Goal: Transaction & Acquisition: Purchase product/service

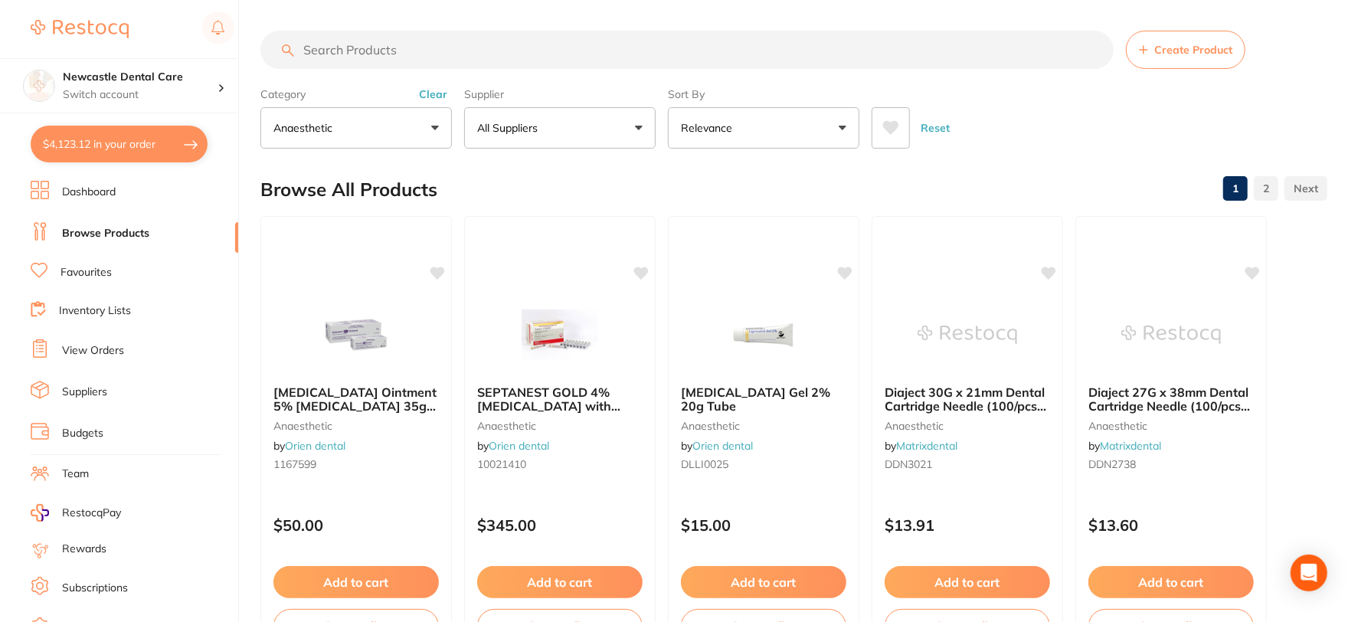
scroll to position [132, 0]
click at [639, 125] on button "All Suppliers" at bounding box center [559, 127] width 191 height 41
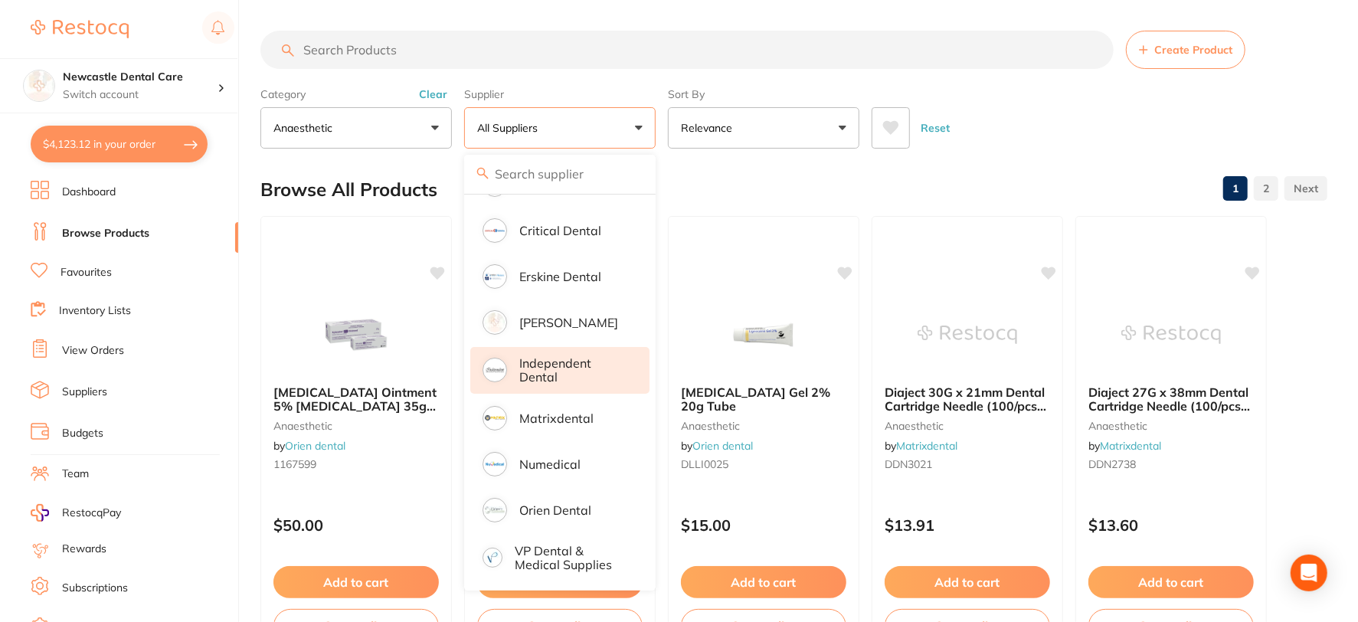
click at [550, 356] on p "Independent Dental" at bounding box center [573, 370] width 109 height 28
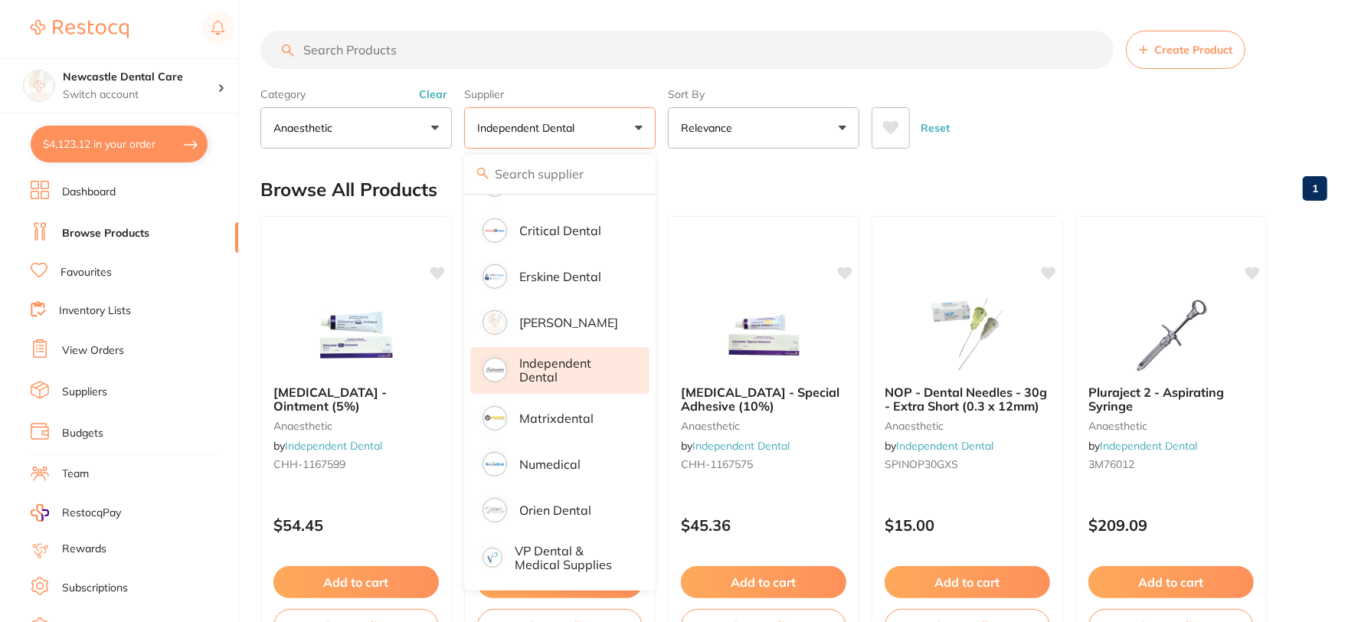
click at [355, 51] on input "search" at bounding box center [686, 50] width 853 height 38
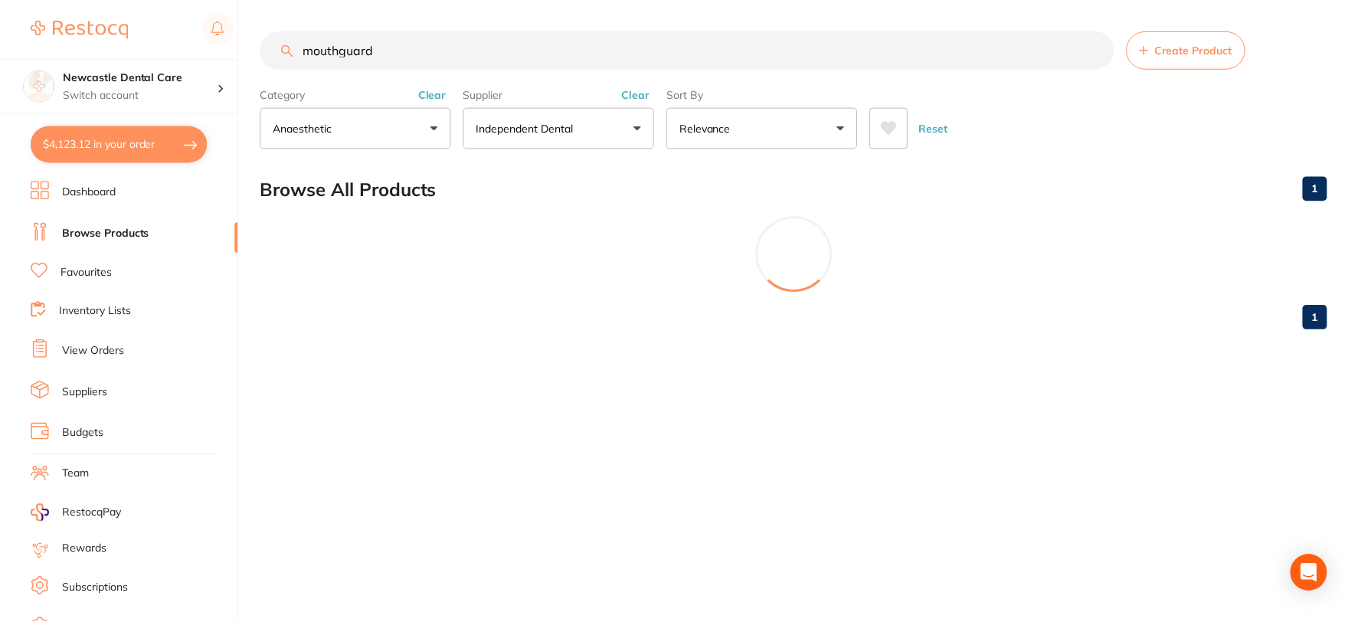
scroll to position [0, 0]
type input "mouthguard blank"
click at [639, 96] on button "Clear" at bounding box center [637, 94] width 38 height 14
click at [449, 54] on input "mouthguard blank" at bounding box center [688, 50] width 856 height 38
click at [434, 93] on button "Clear" at bounding box center [433, 94] width 38 height 14
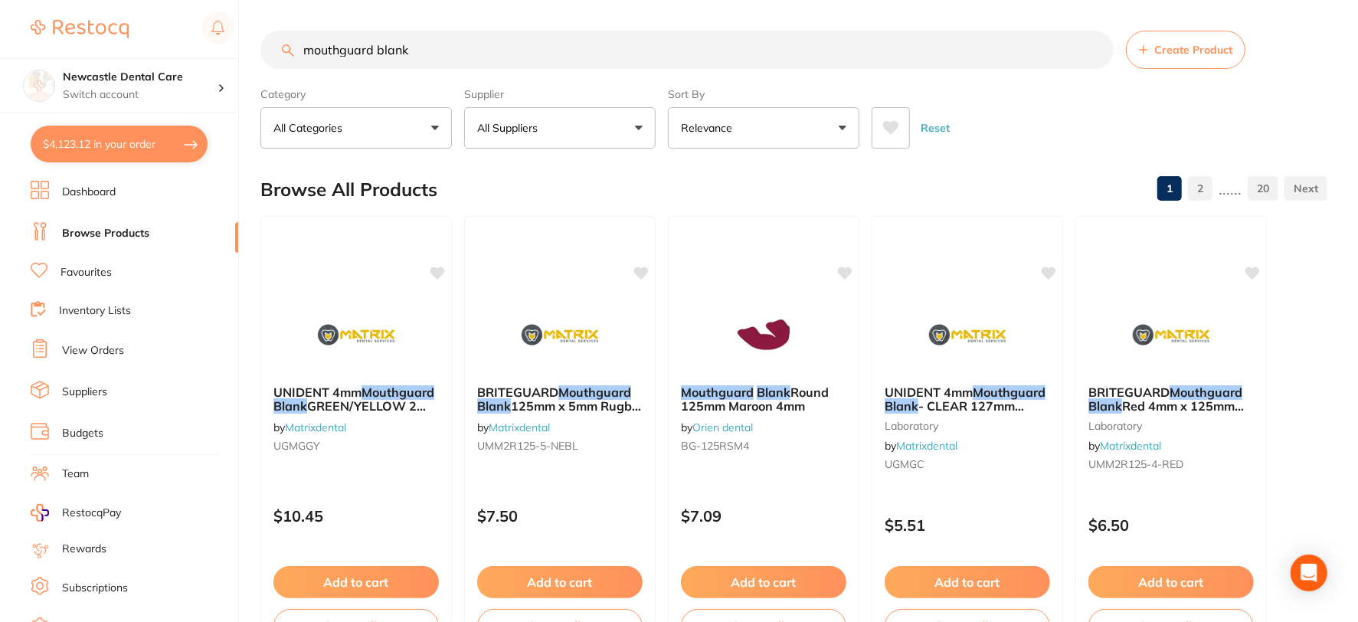
click at [599, 125] on button "All Suppliers" at bounding box center [559, 127] width 191 height 41
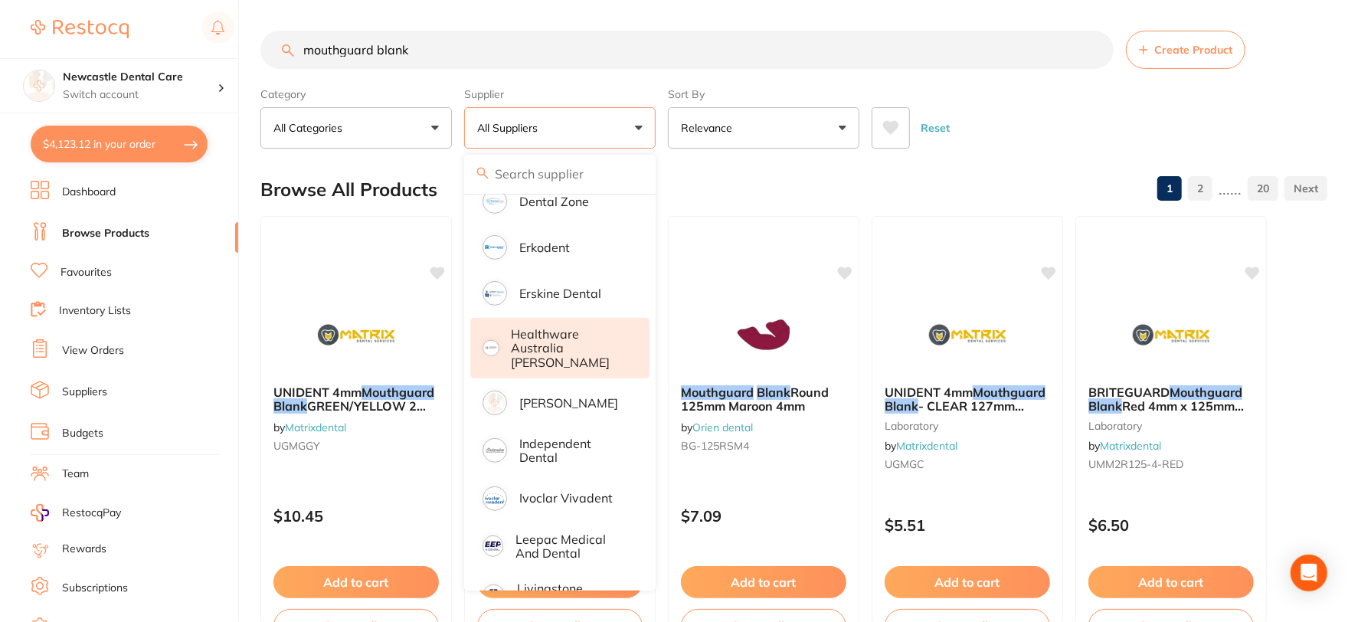
scroll to position [510, 0]
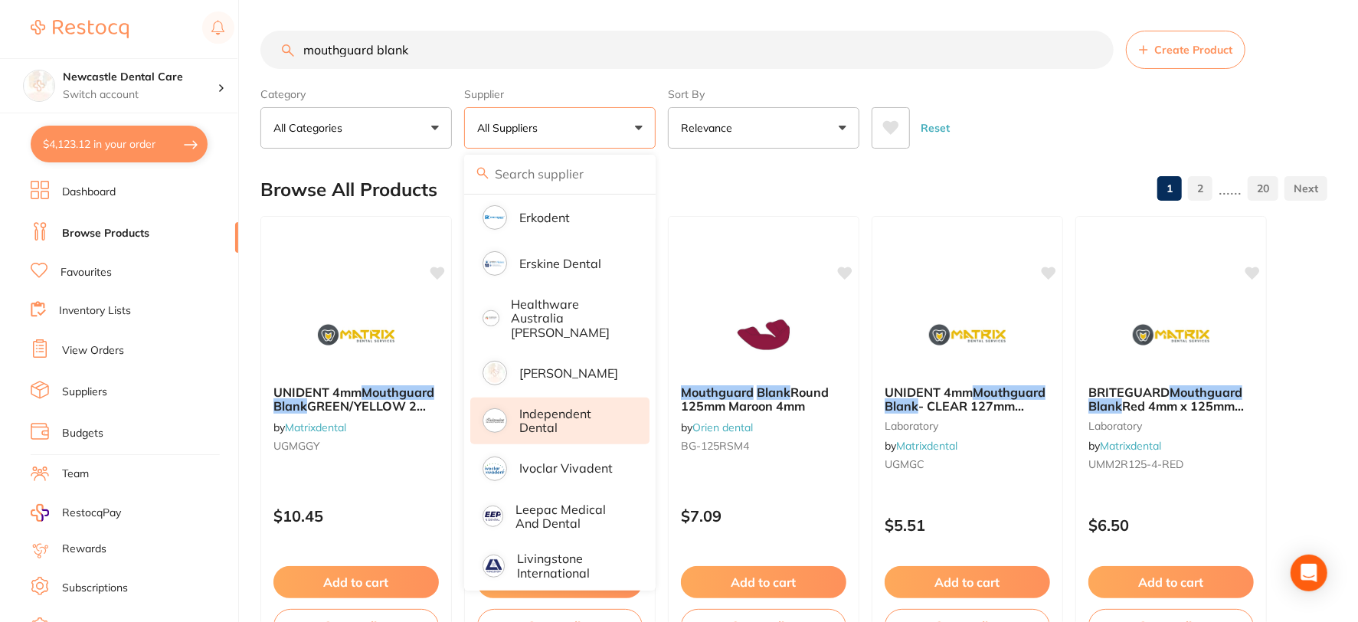
click at [557, 407] on p "Independent Dental" at bounding box center [573, 421] width 109 height 28
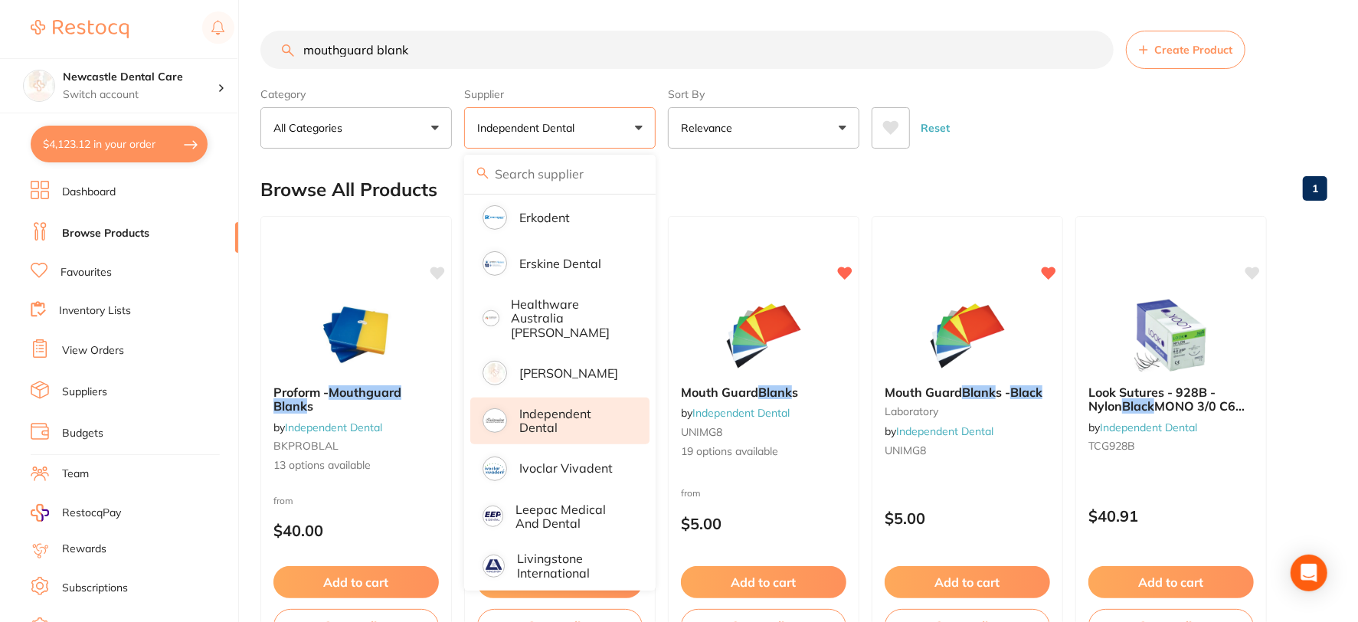
click at [458, 43] on input "mouthguard blank" at bounding box center [686, 50] width 853 height 38
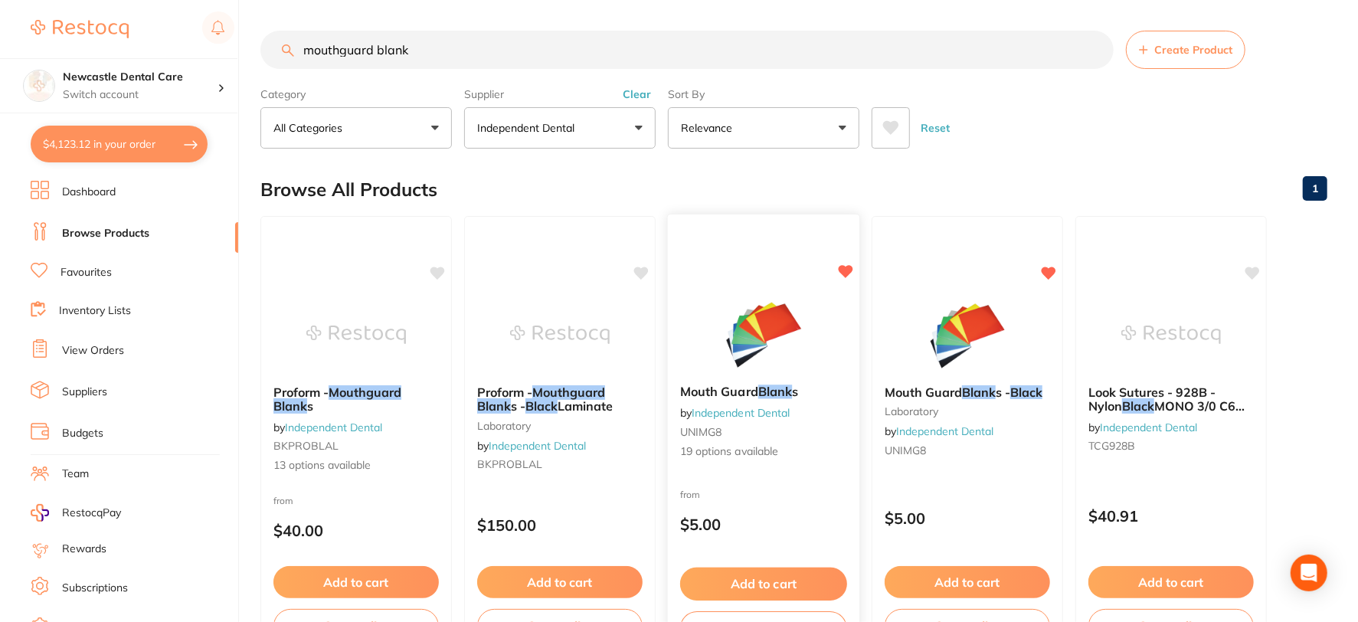
click at [772, 416] on link "Independent Dental" at bounding box center [740, 413] width 98 height 14
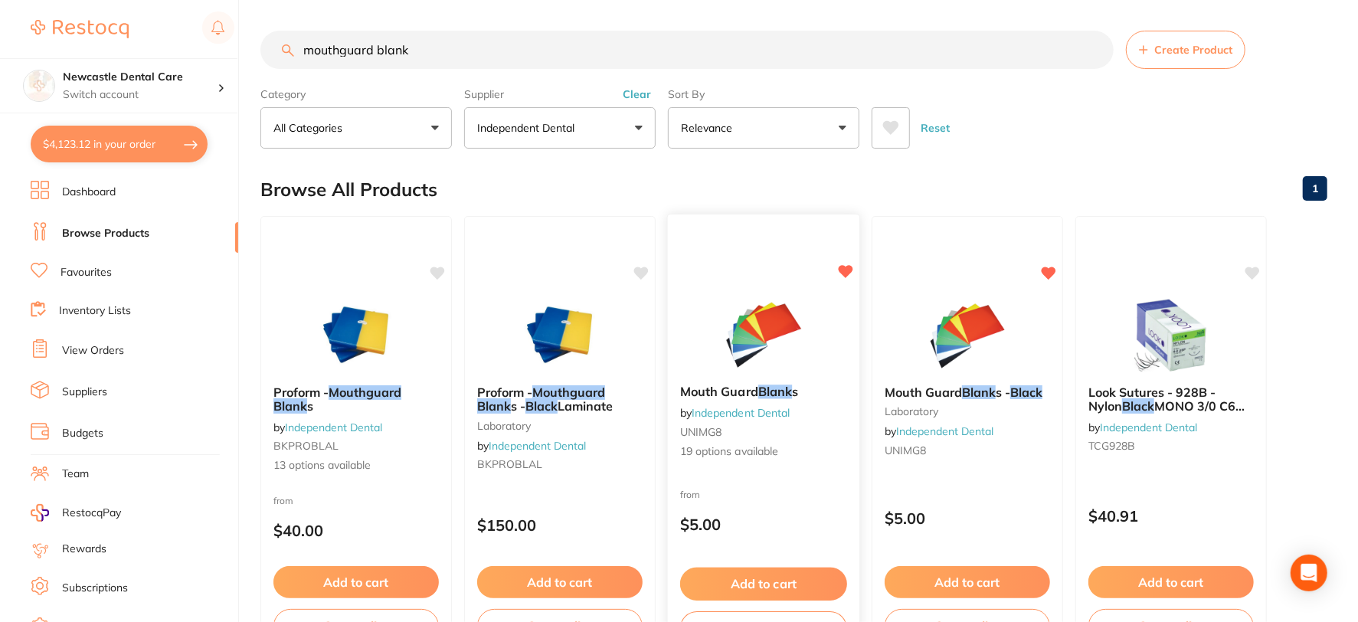
click at [752, 508] on div "from $5.00" at bounding box center [763, 512] width 191 height 55
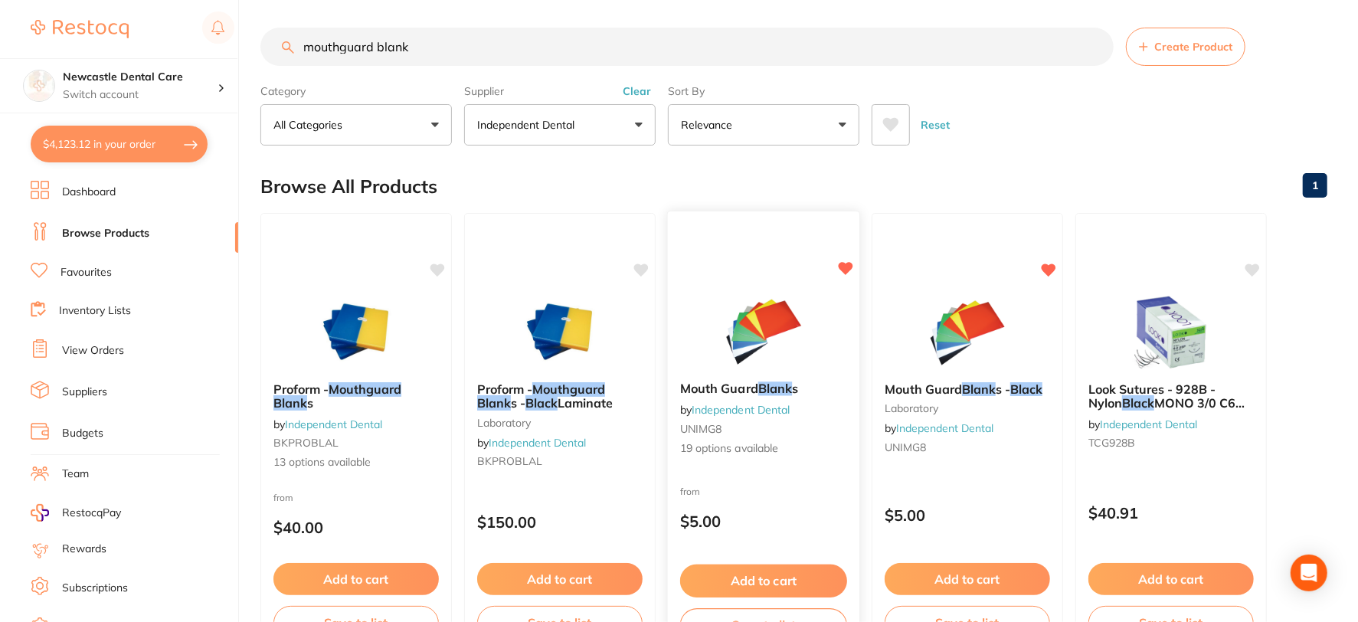
click at [766, 570] on button "Add to cart" at bounding box center [763, 580] width 167 height 33
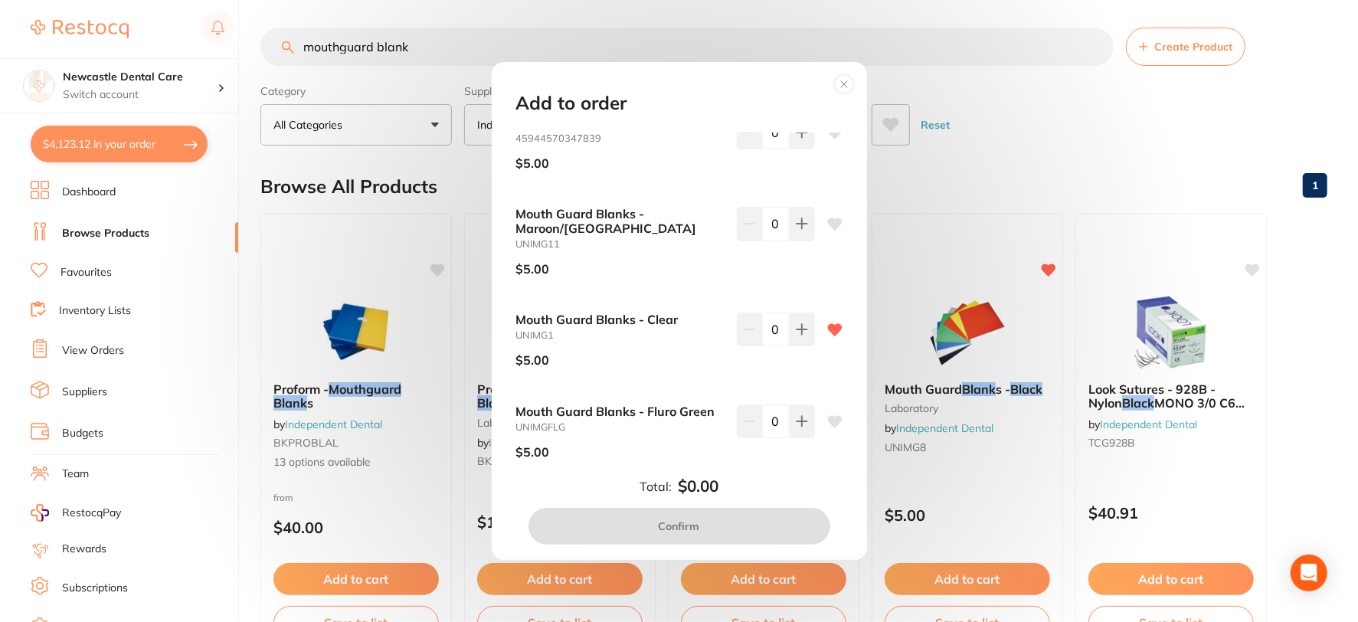
scroll to position [766, 0]
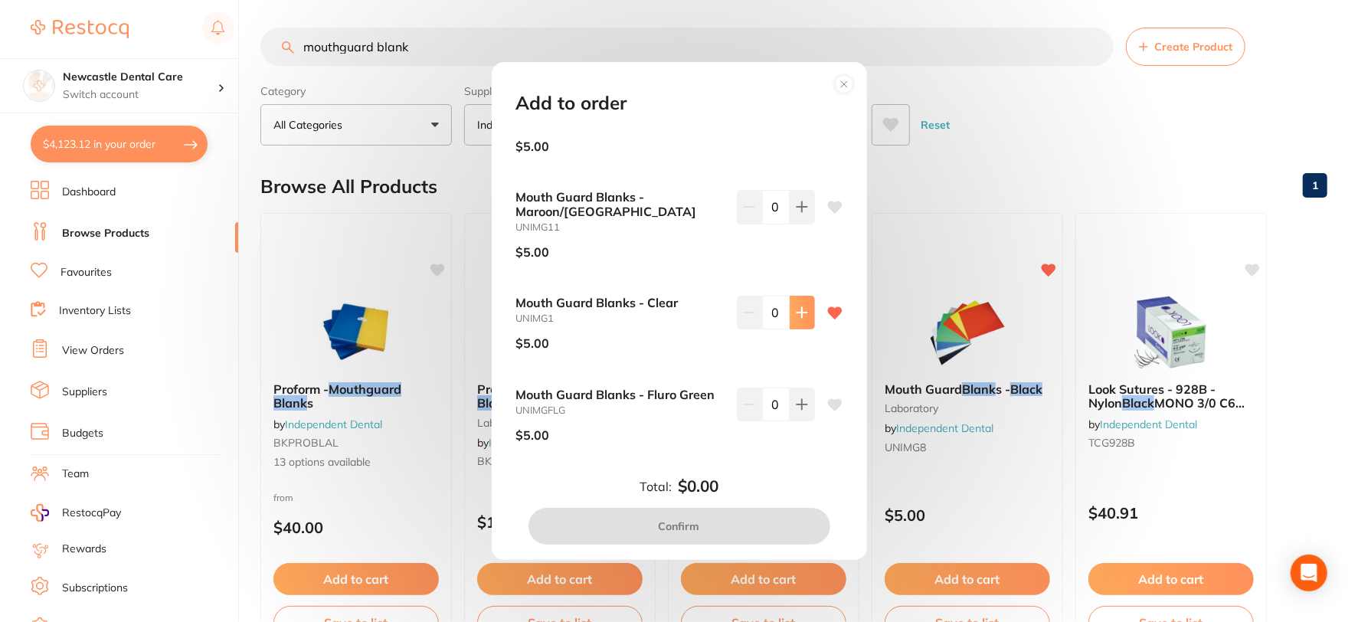
click at [799, 315] on icon at bounding box center [802, 312] width 12 height 12
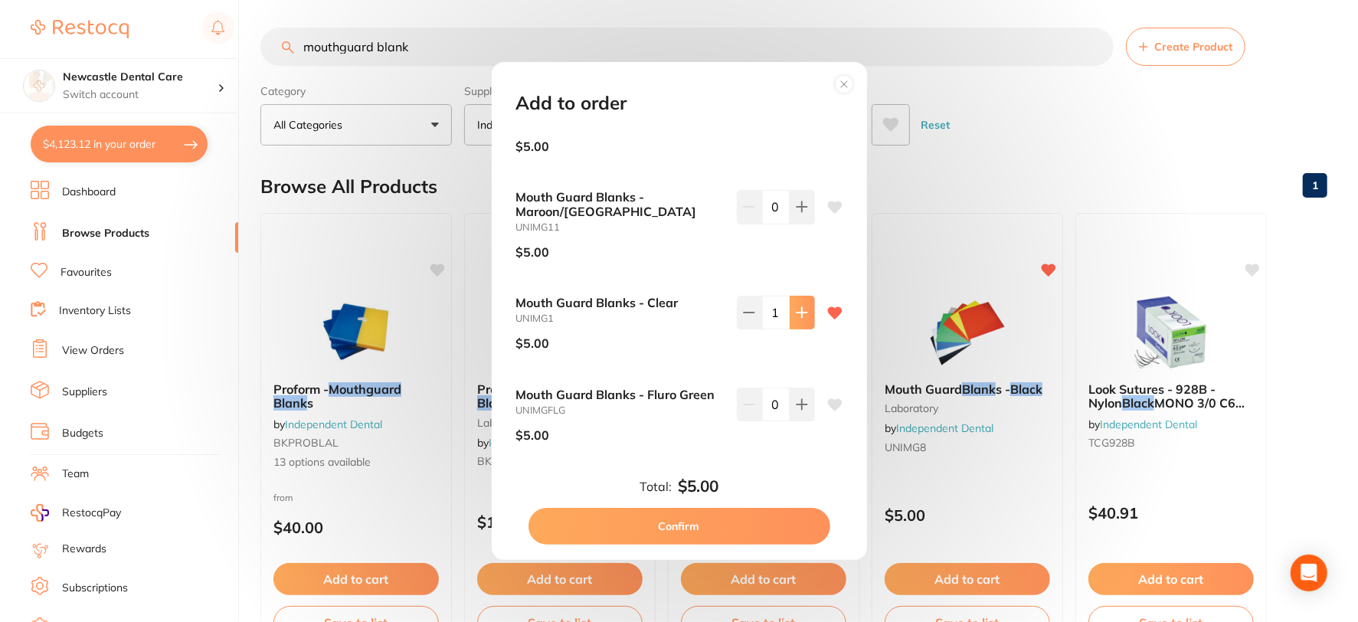
click at [799, 315] on icon at bounding box center [802, 312] width 12 height 12
type input "2"
click at [668, 519] on button "Confirm" at bounding box center [679, 526] width 302 height 37
checkbox input "false"
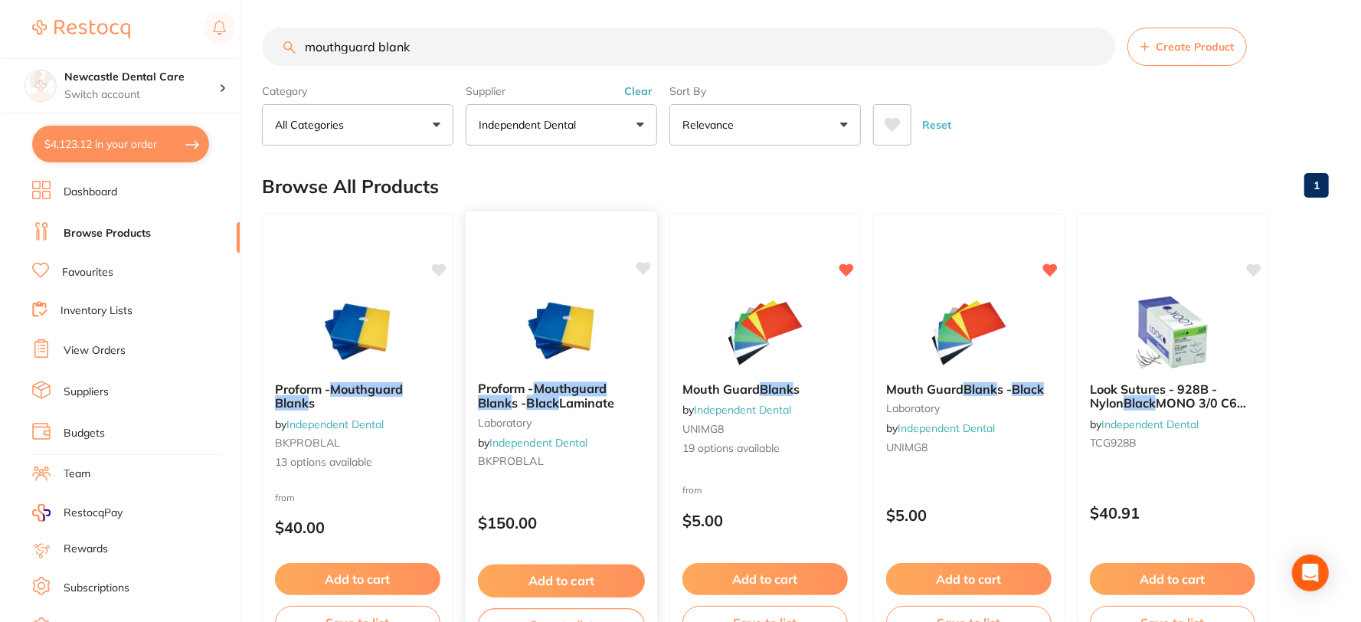
scroll to position [0, 0]
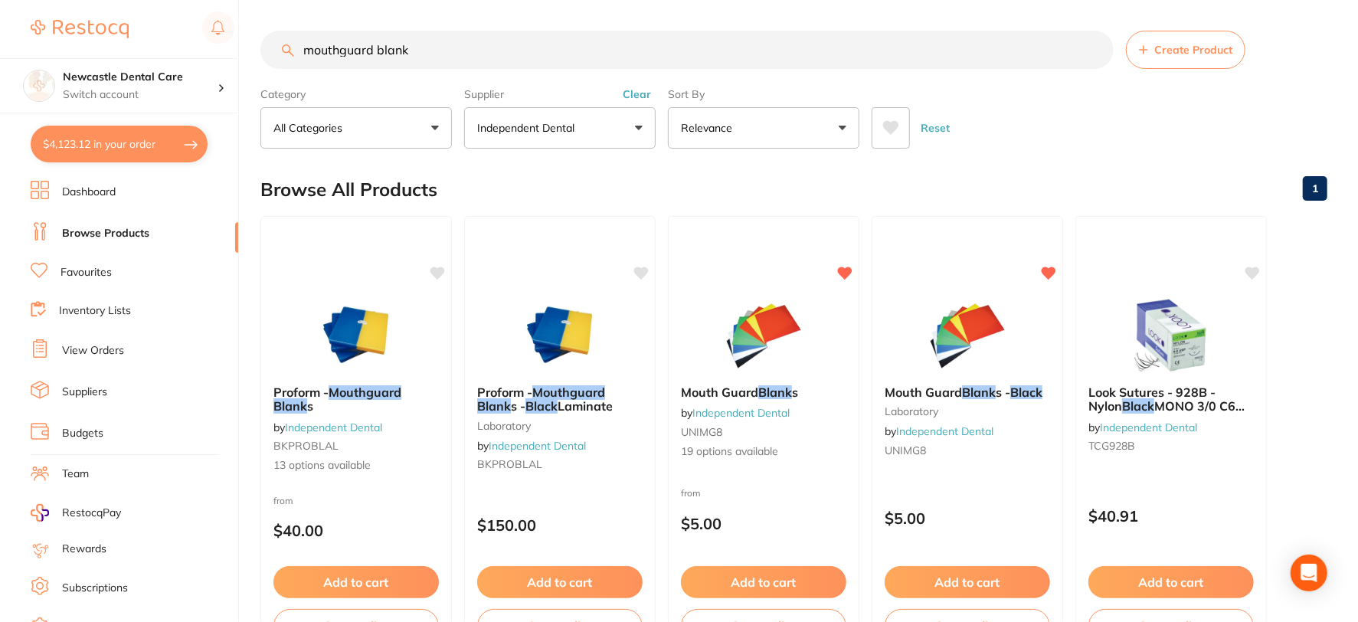
click at [125, 141] on button "$4,123.12 in your order" at bounding box center [119, 144] width 177 height 37
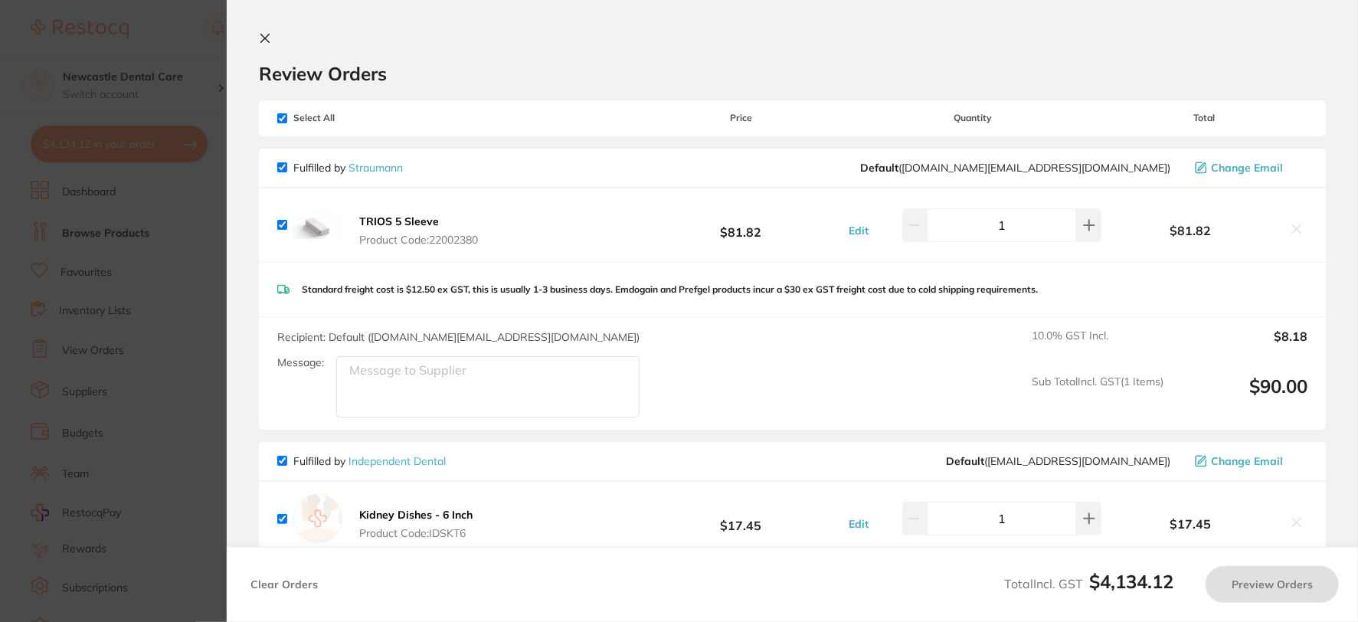
checkbox input "true"
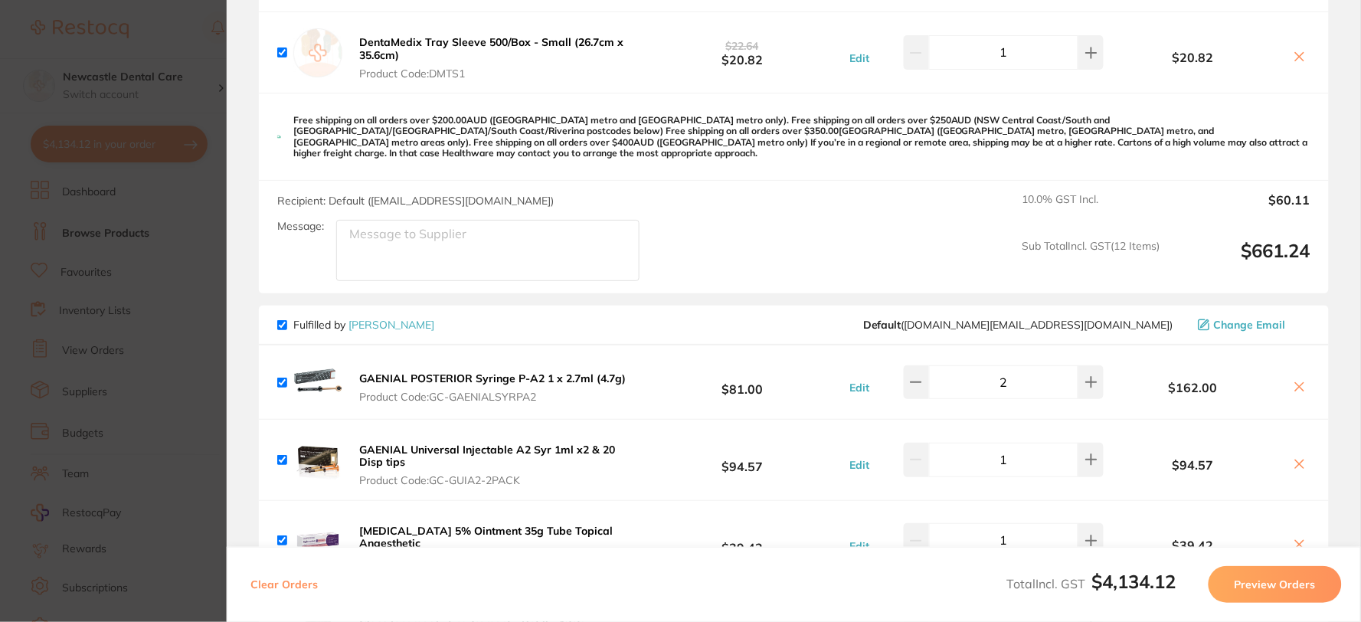
scroll to position [2722, 0]
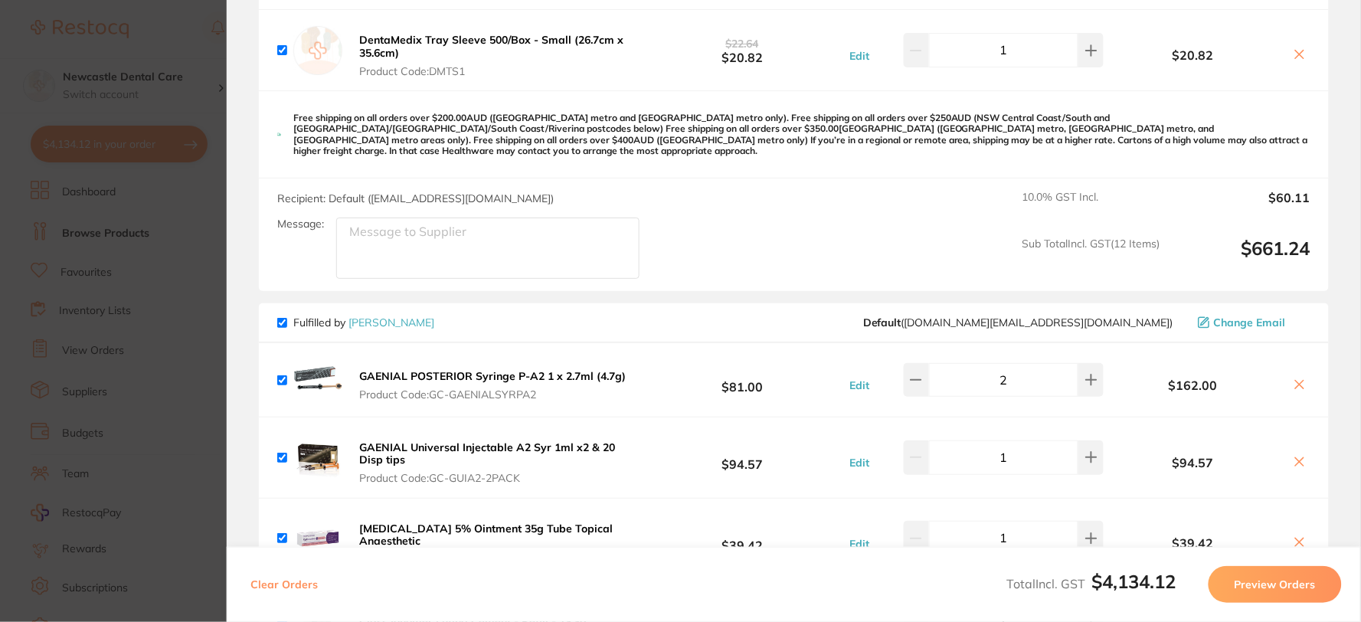
click at [1273, 586] on button "Preview Orders" at bounding box center [1274, 584] width 133 height 37
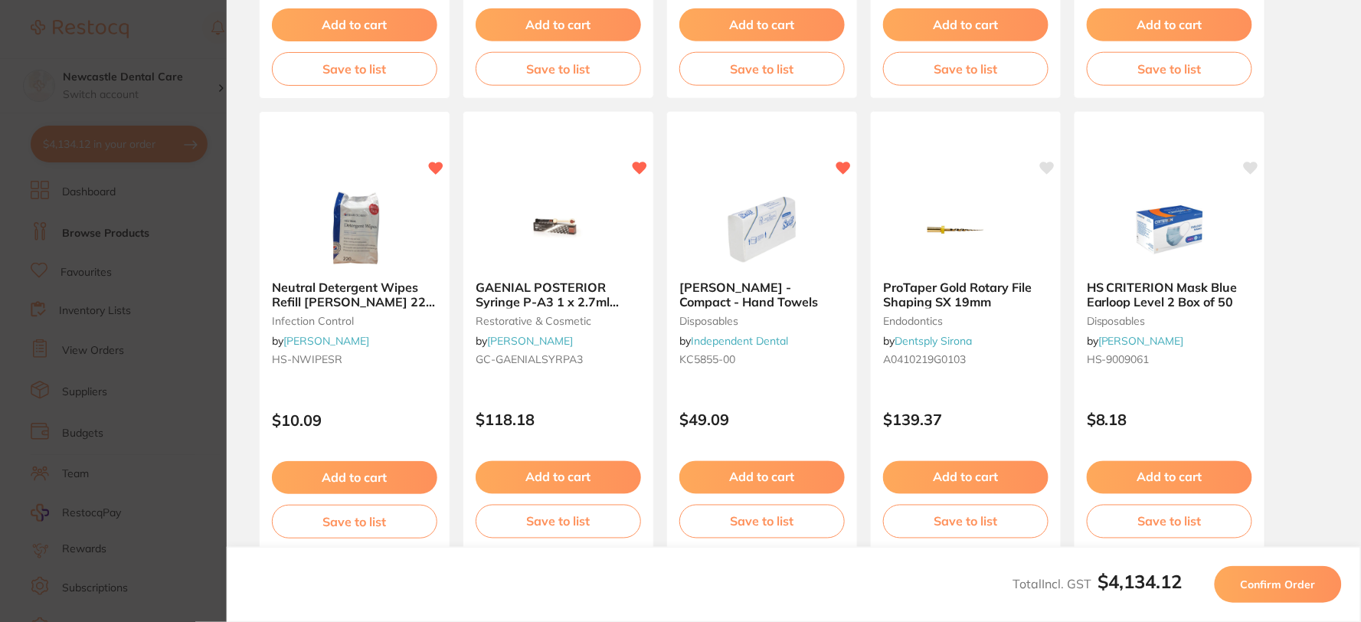
scroll to position [509, 0]
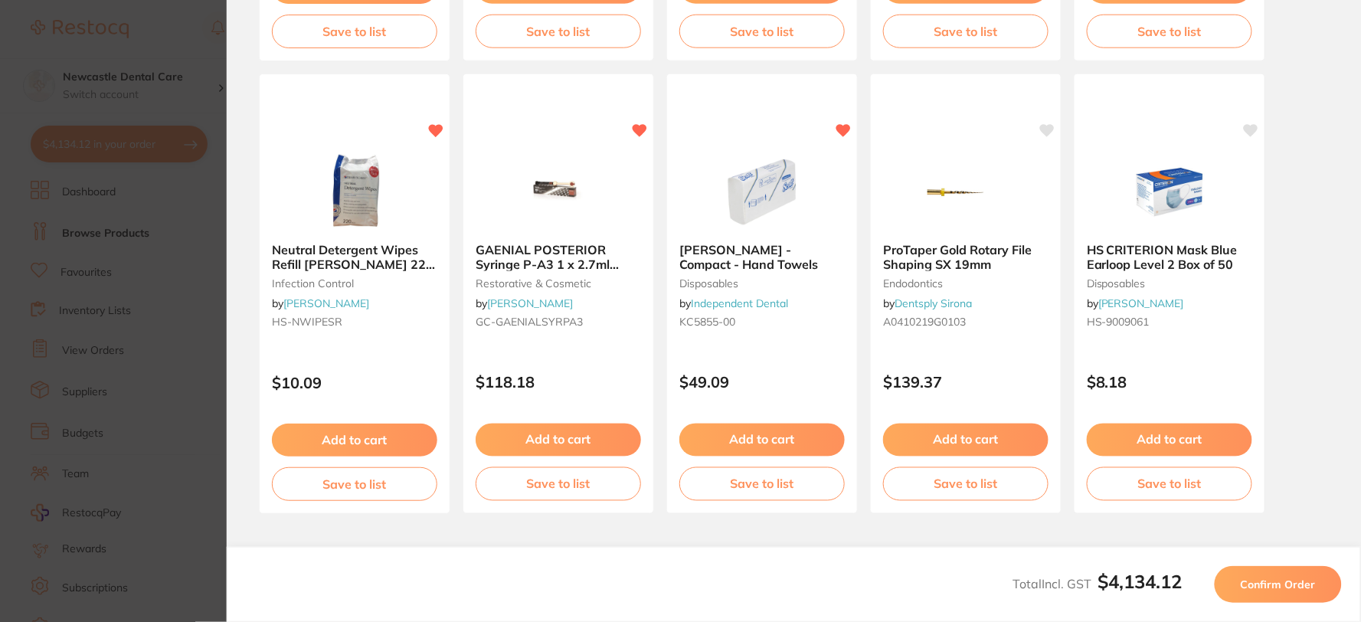
click at [1294, 583] on span "Confirm Order" at bounding box center [1277, 584] width 75 height 14
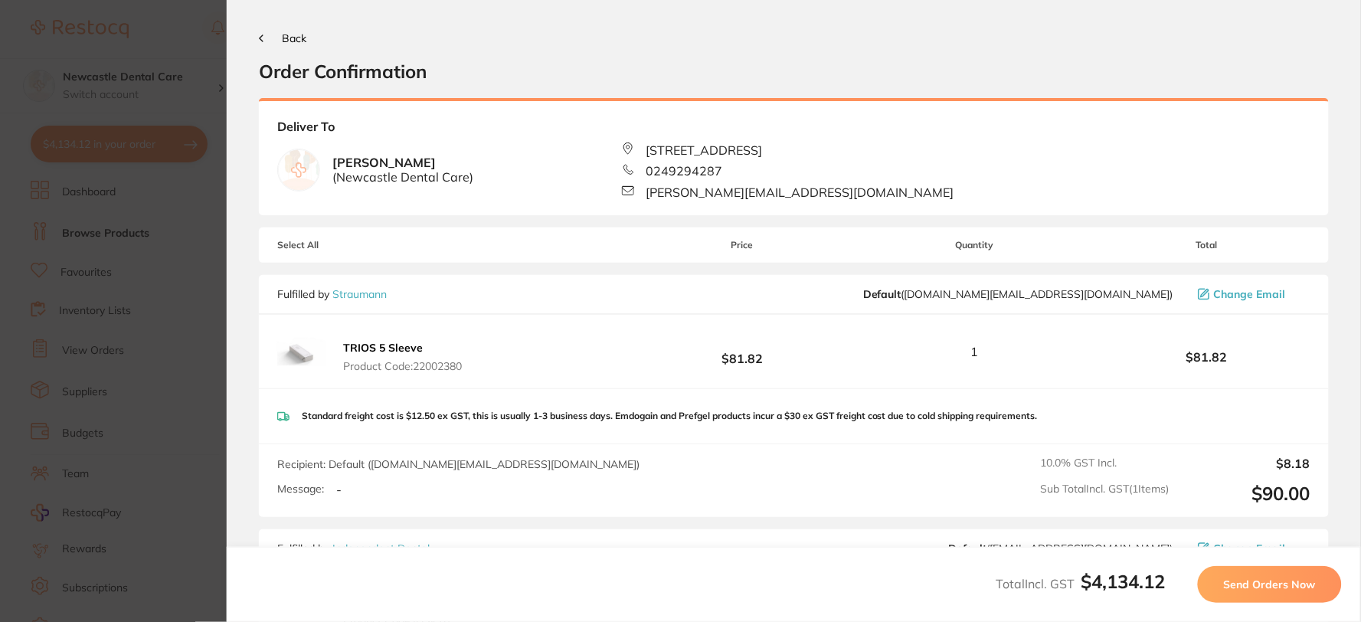
scroll to position [0, 0]
click at [1259, 587] on span "Send Orders Now" at bounding box center [1270, 584] width 92 height 14
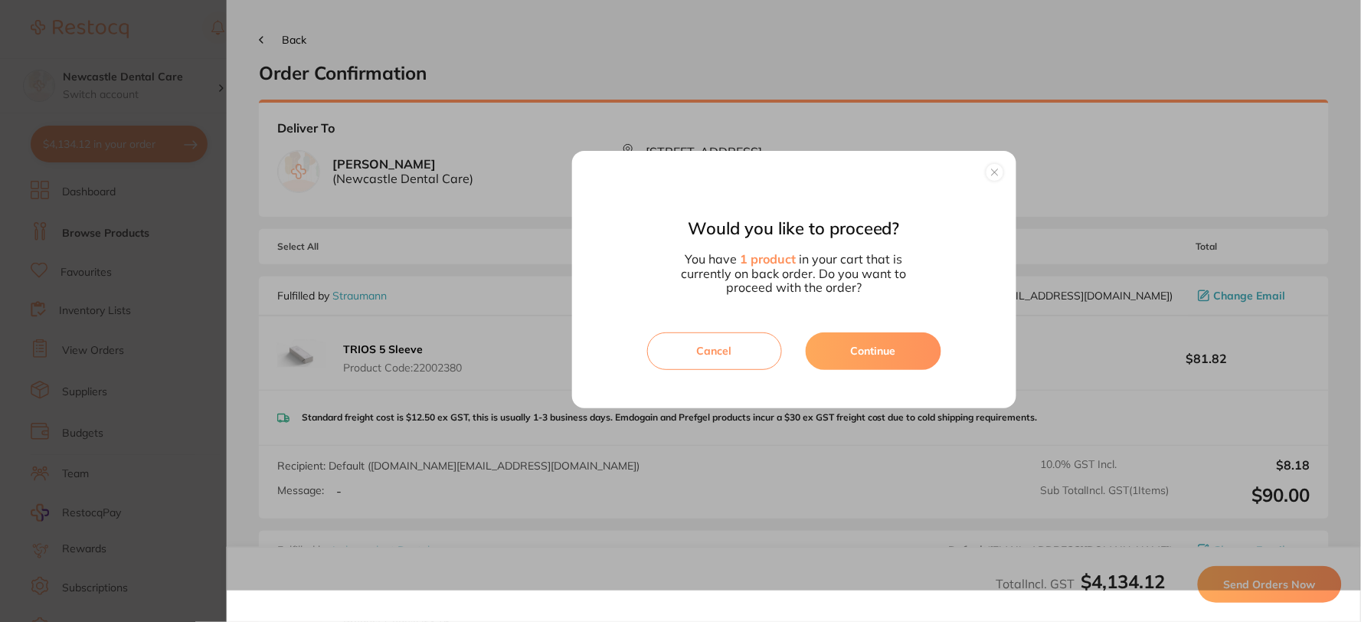
click at [875, 345] on button "Continue" at bounding box center [874, 350] width 136 height 37
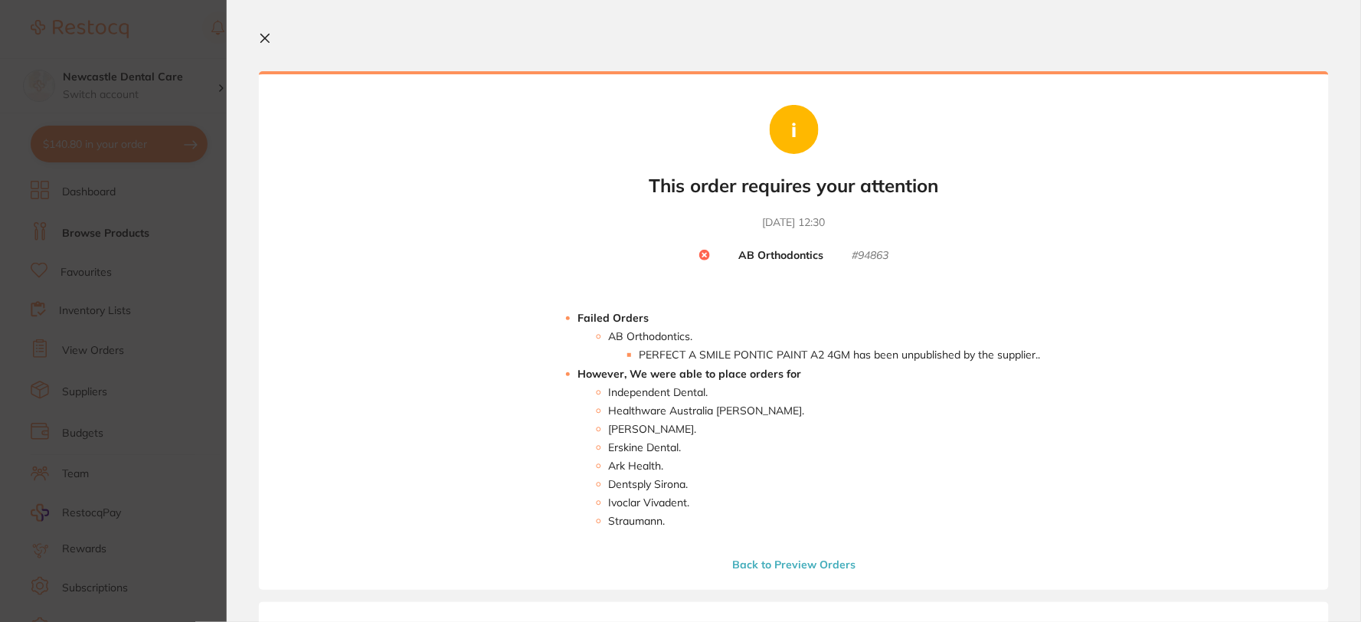
click at [263, 32] on icon at bounding box center [265, 38] width 12 height 12
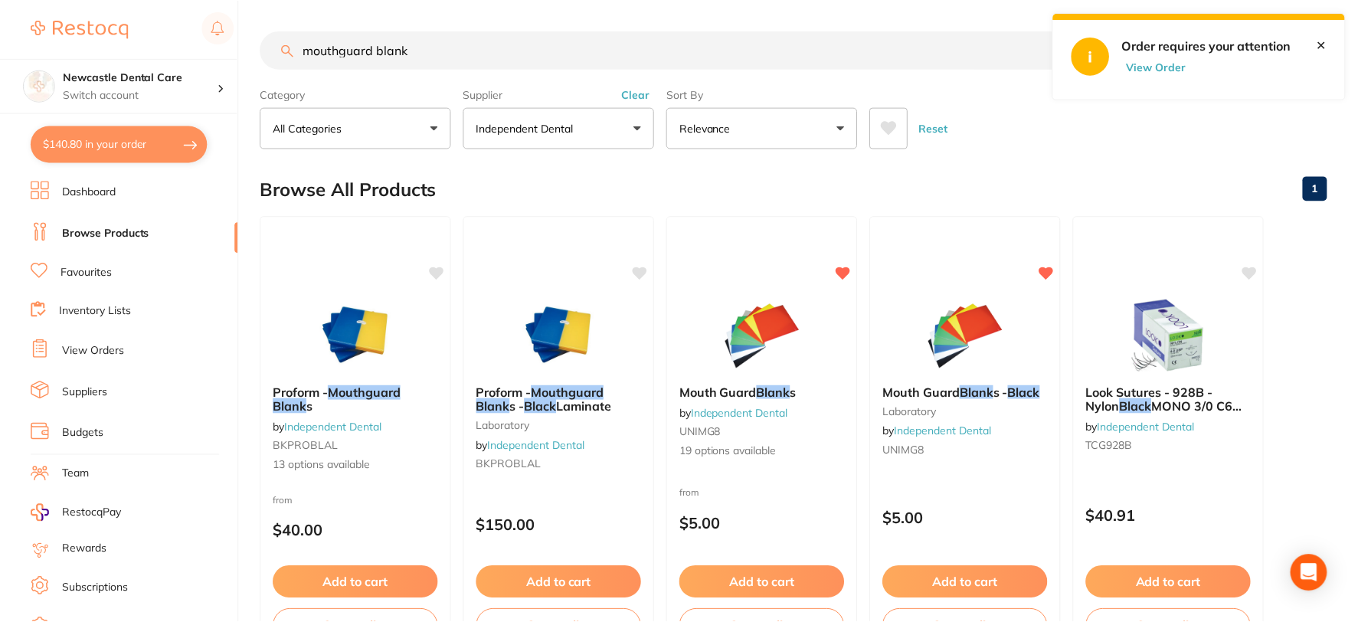
scroll to position [1, 0]
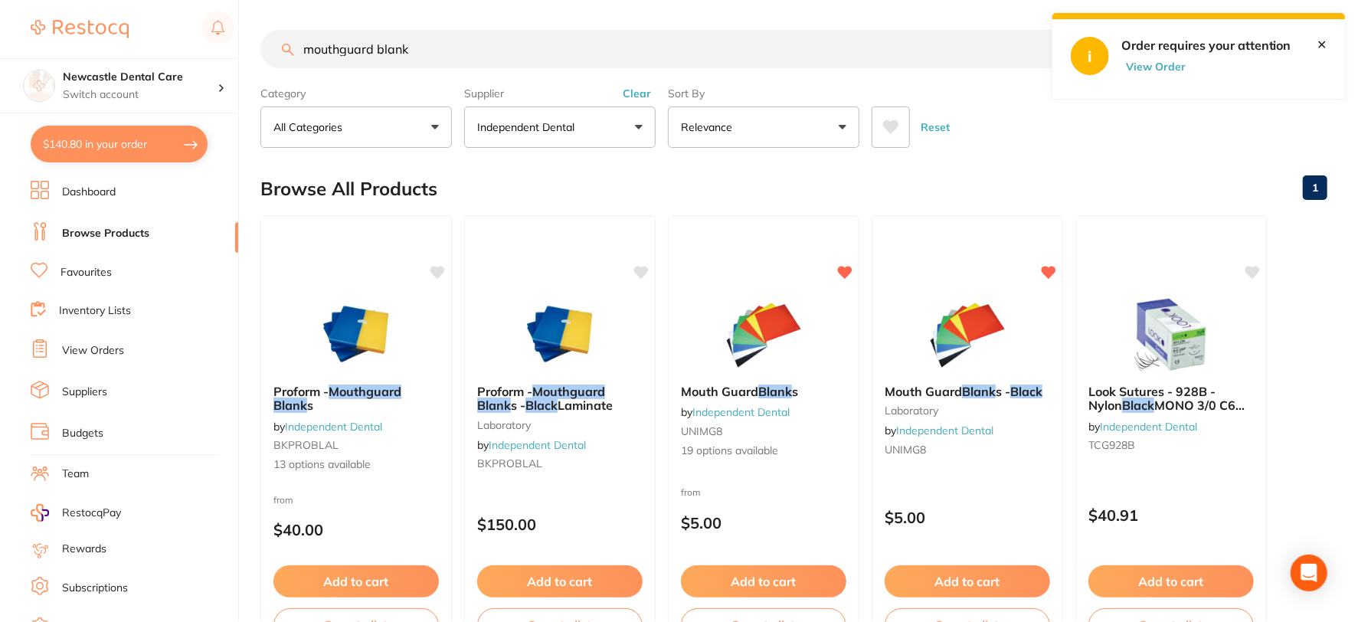
click at [644, 94] on button "Clear" at bounding box center [637, 94] width 38 height 14
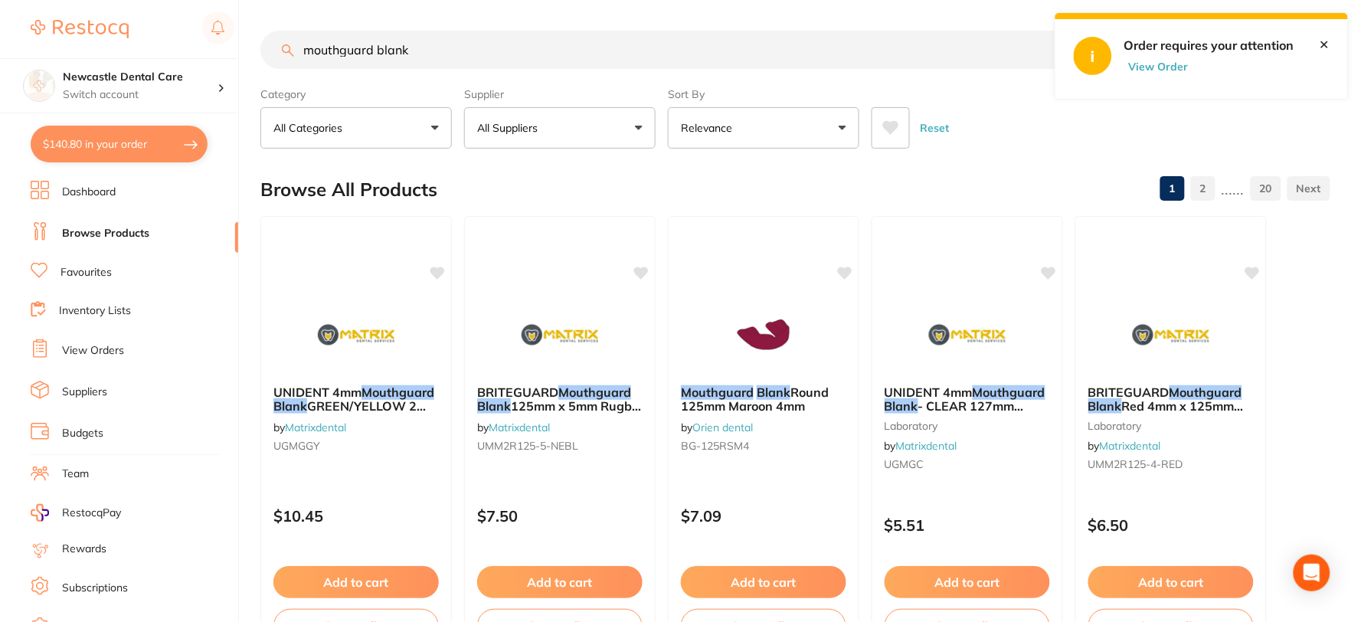
click at [394, 54] on input "mouthguard blank" at bounding box center [688, 50] width 856 height 38
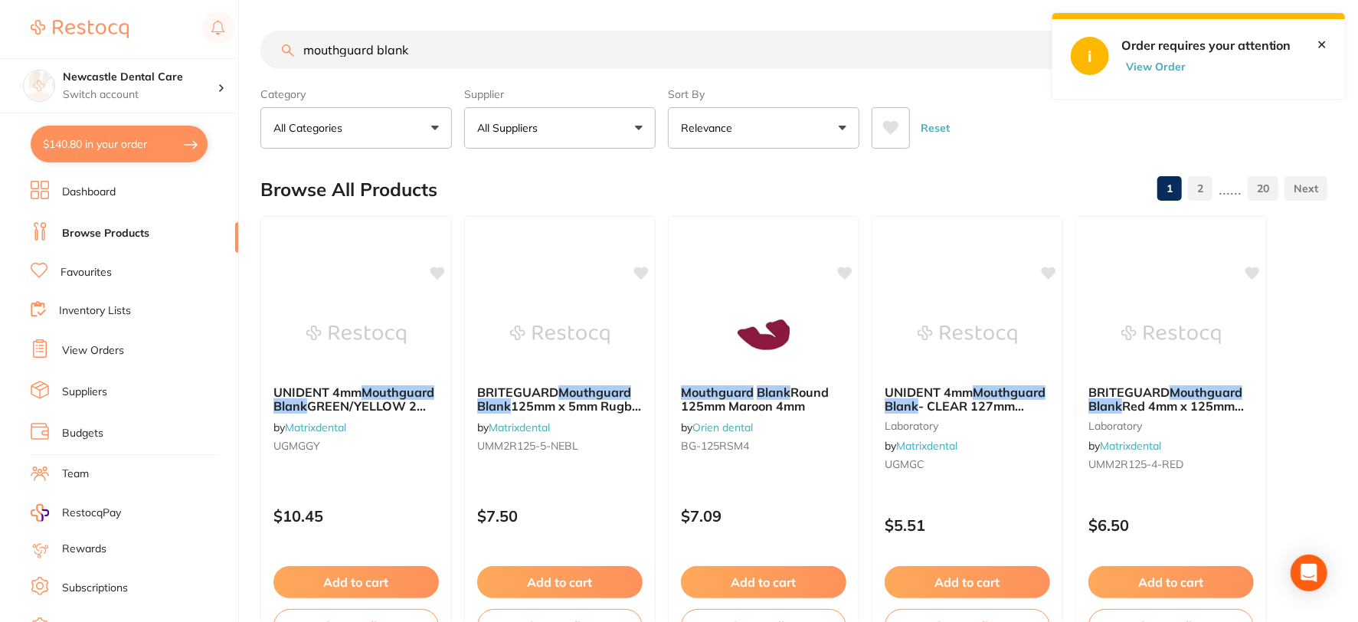
click at [394, 49] on input "mouthguard blank" at bounding box center [686, 50] width 853 height 38
click at [990, 44] on input "mouthguard blank" at bounding box center [686, 50] width 853 height 38
click at [1322, 40] on link "✕" at bounding box center [1321, 45] width 10 height 14
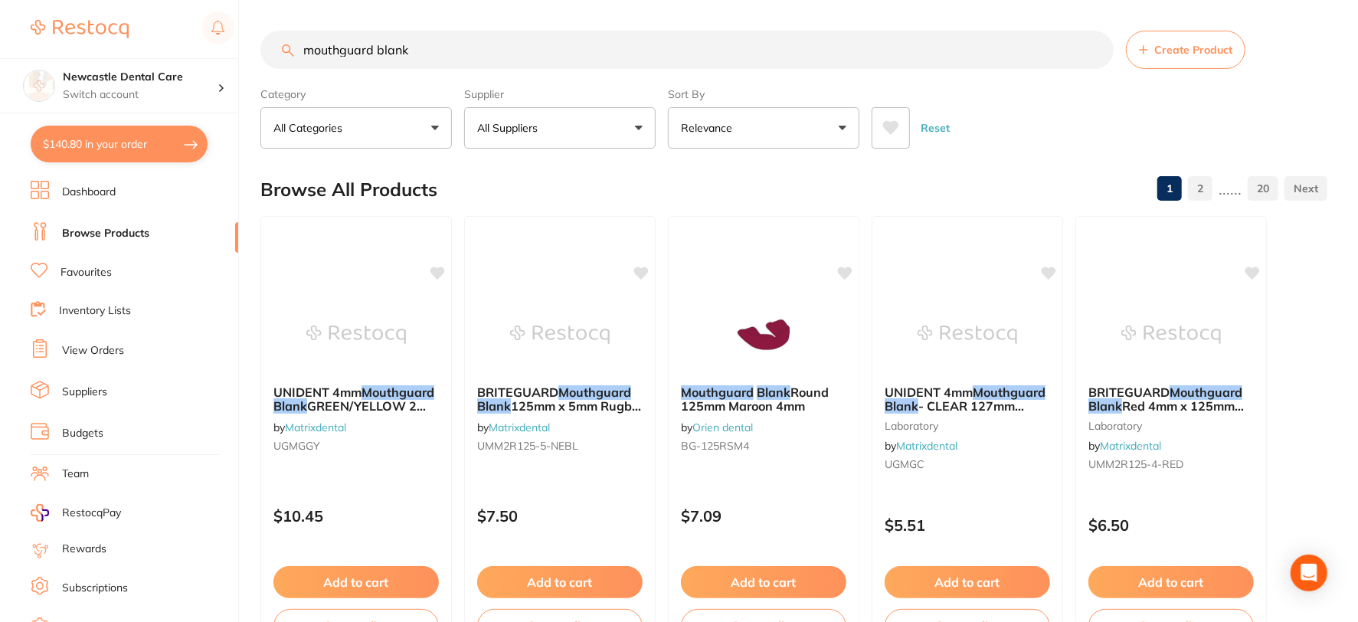
click at [1091, 47] on input "mouthguard blank" at bounding box center [686, 50] width 853 height 38
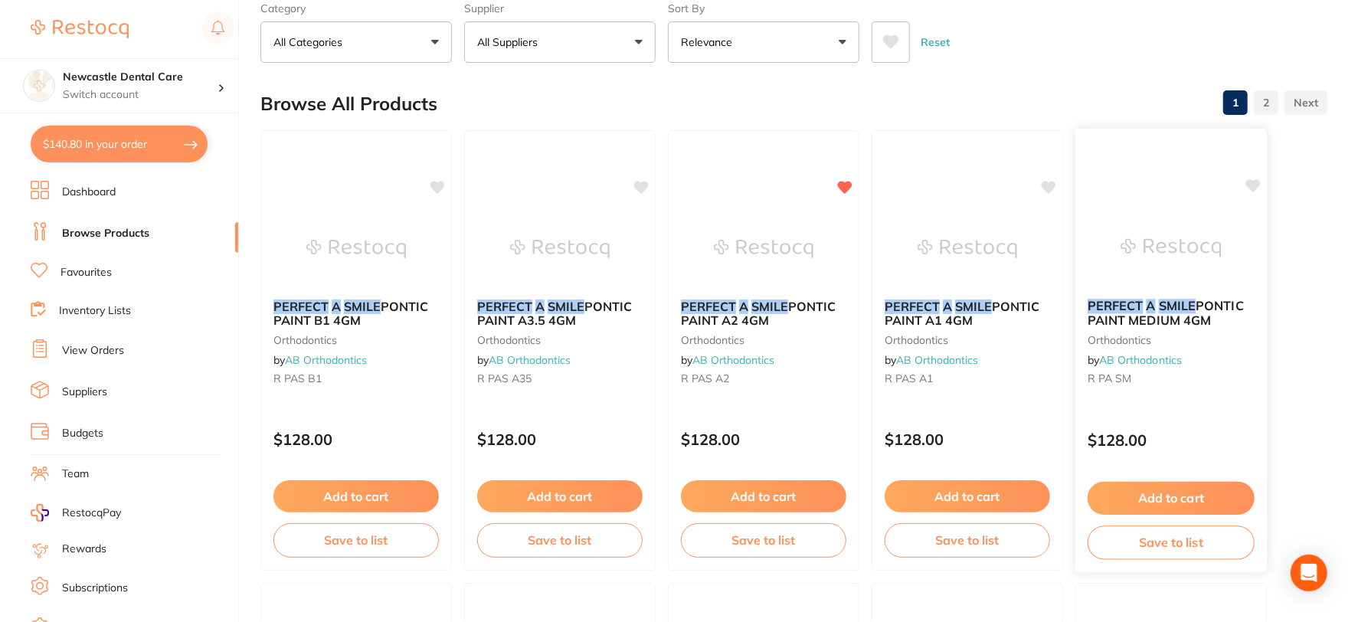
scroll to position [85, 0]
type input "perfect a smile"
click at [771, 371] on div "PERFECT A SMILE PONTIC PAINT A2 4GM orthodontics by AB Orthodontics R PAS A2" at bounding box center [763, 345] width 191 height 117
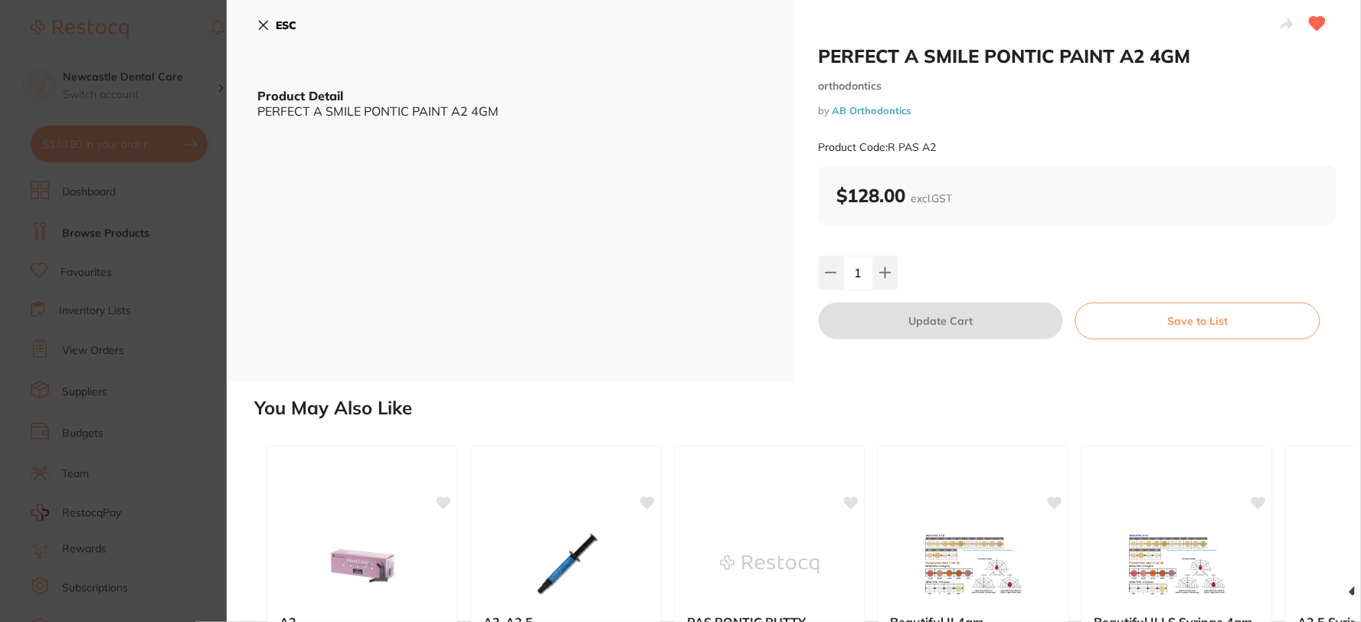
click at [900, 107] on link "AB Orthodontics" at bounding box center [871, 110] width 79 height 12
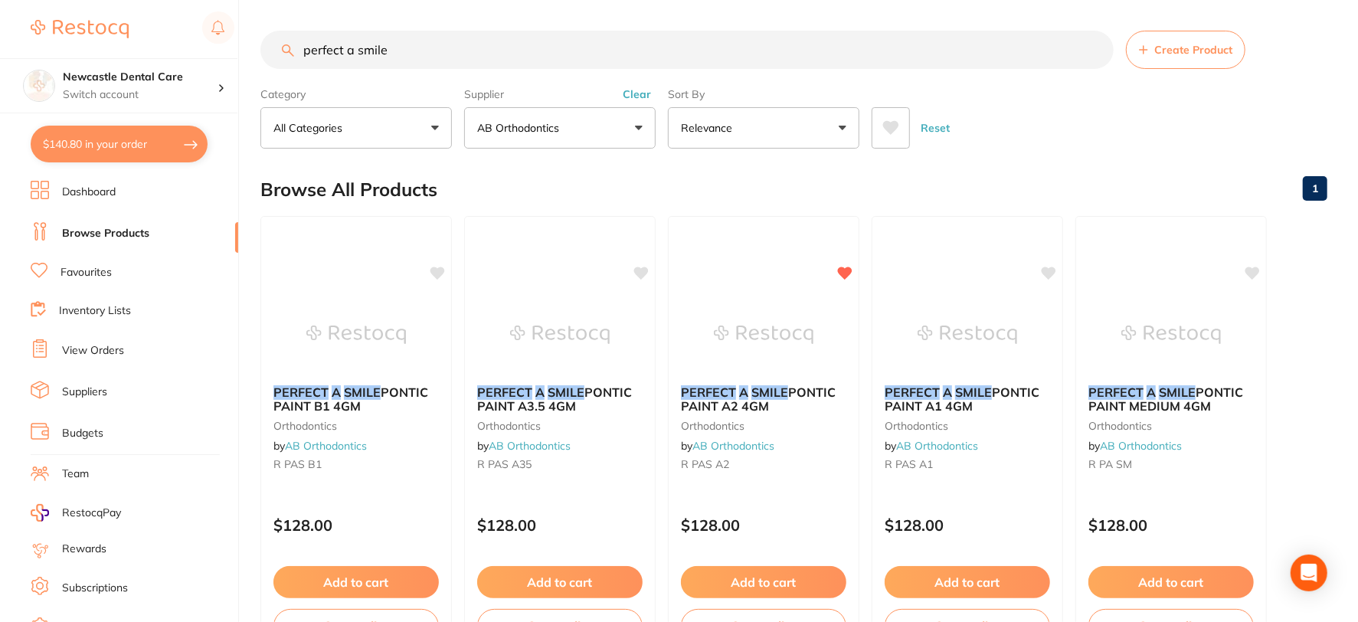
click at [90, 388] on link "Suppliers" at bounding box center [84, 391] width 45 height 15
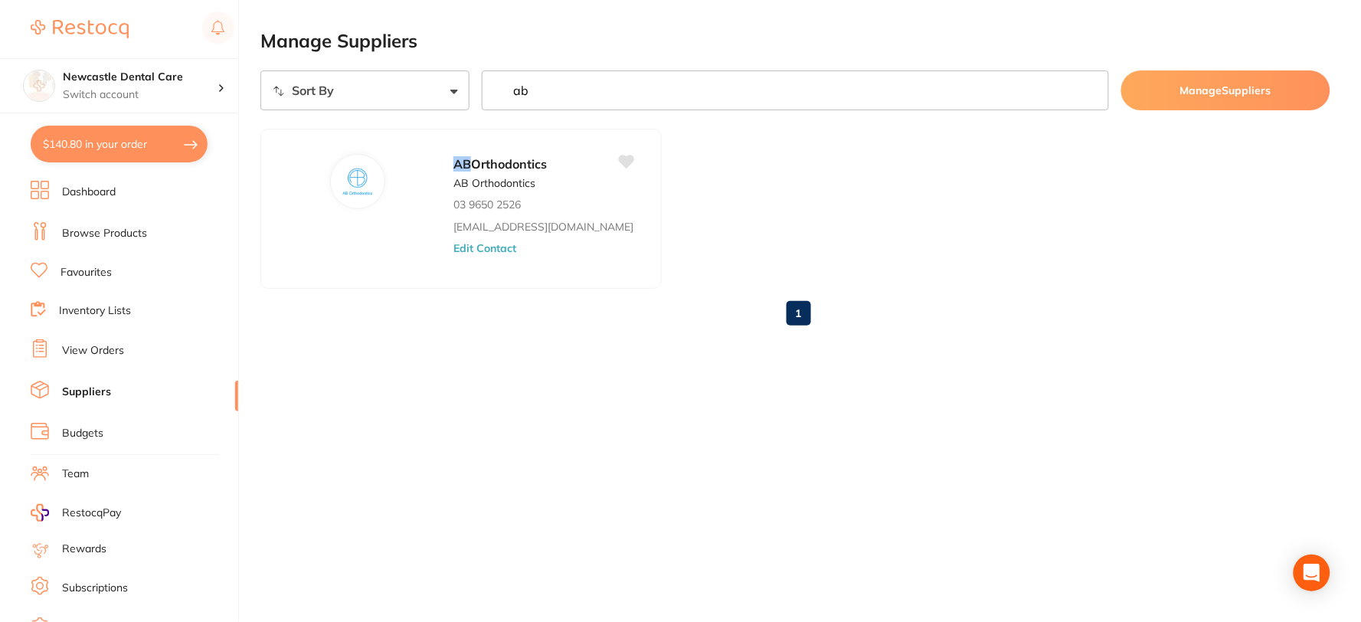
type input "ab"
click at [131, 141] on button "$140.80 in your order" at bounding box center [119, 144] width 177 height 37
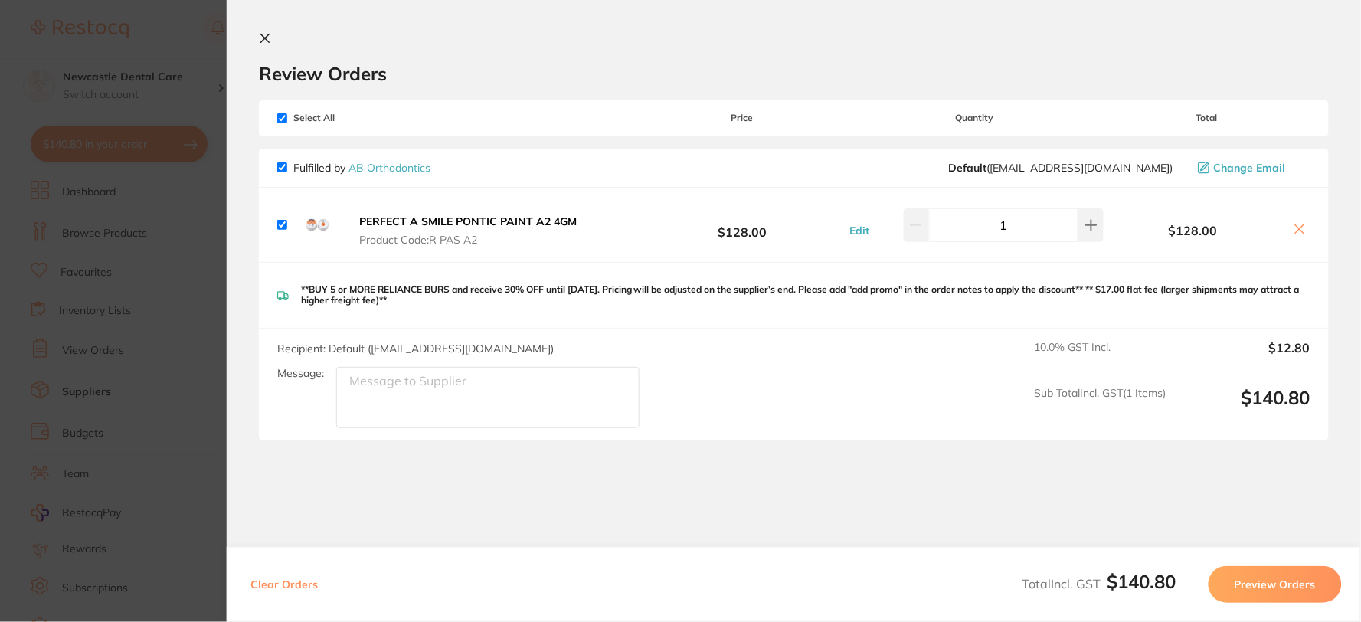
click at [266, 39] on icon at bounding box center [265, 38] width 12 height 12
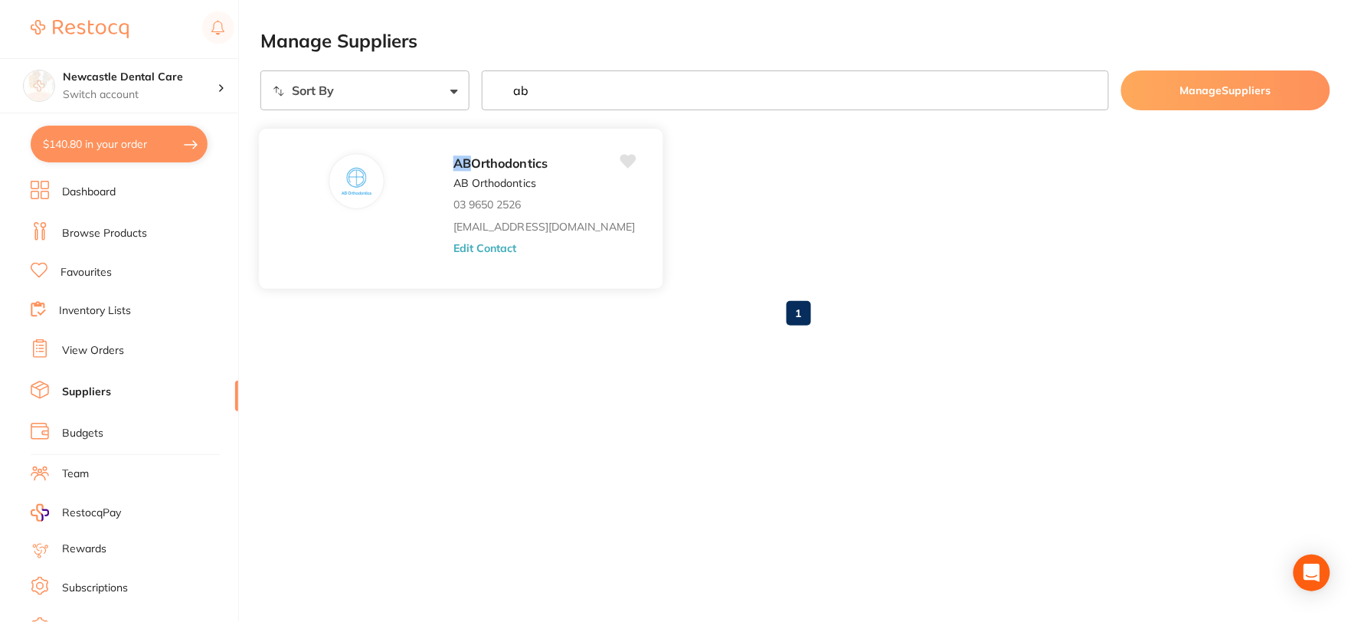
click at [509, 255] on div "AB Orthodontics AB Orthodontics 03 9650 2526 [EMAIL_ADDRESS][DOMAIN_NAME] Edit …" at bounding box center [550, 212] width 194 height 119
click at [476, 248] on button "Edit Contact" at bounding box center [485, 248] width 64 height 12
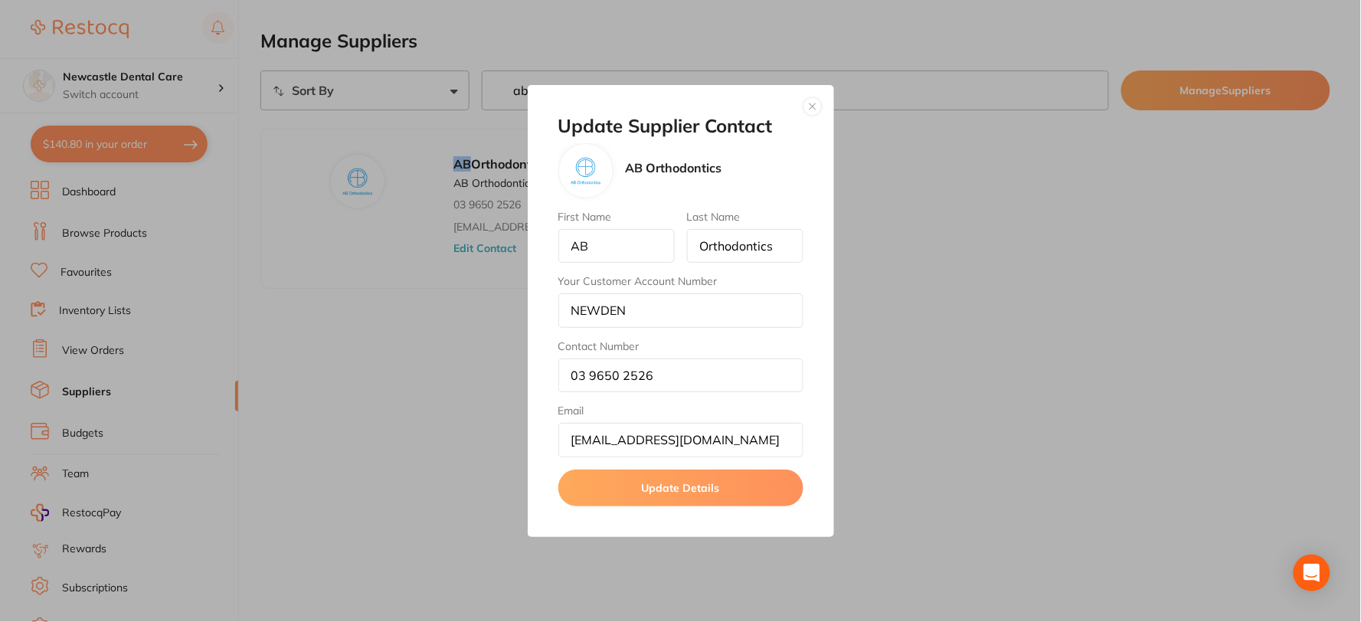
click at [807, 103] on button "button" at bounding box center [812, 106] width 18 height 18
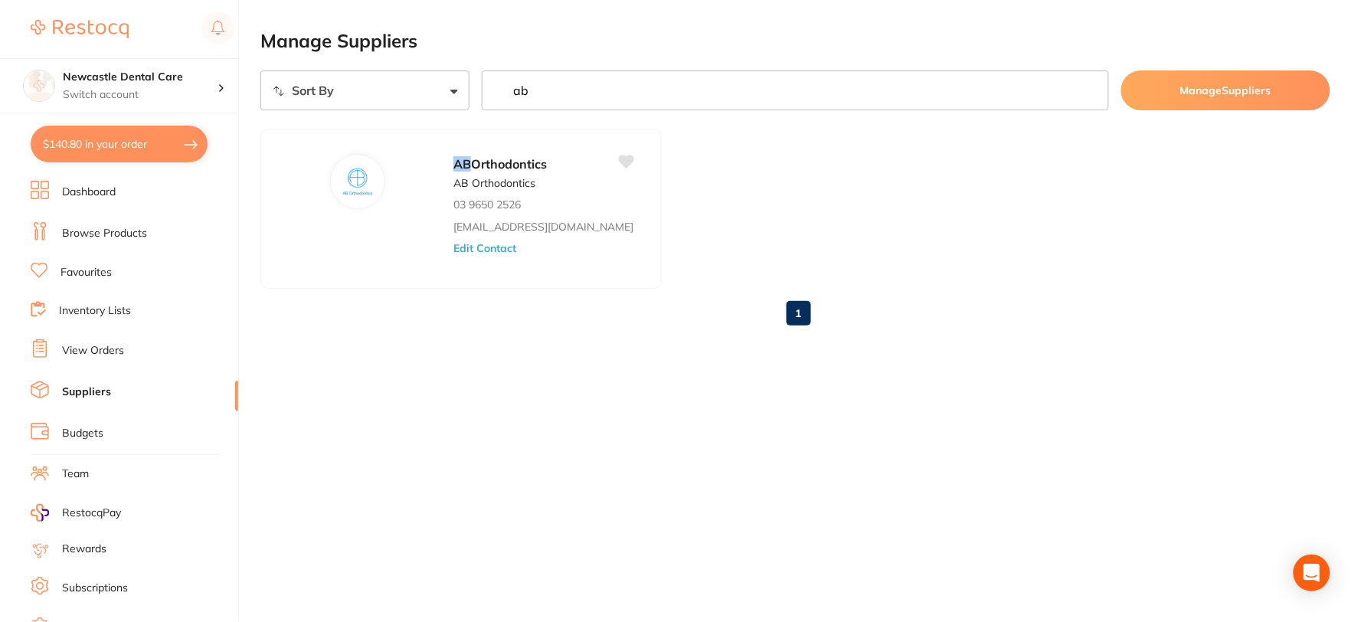
click at [155, 142] on button "$140.80 in your order" at bounding box center [119, 144] width 177 height 37
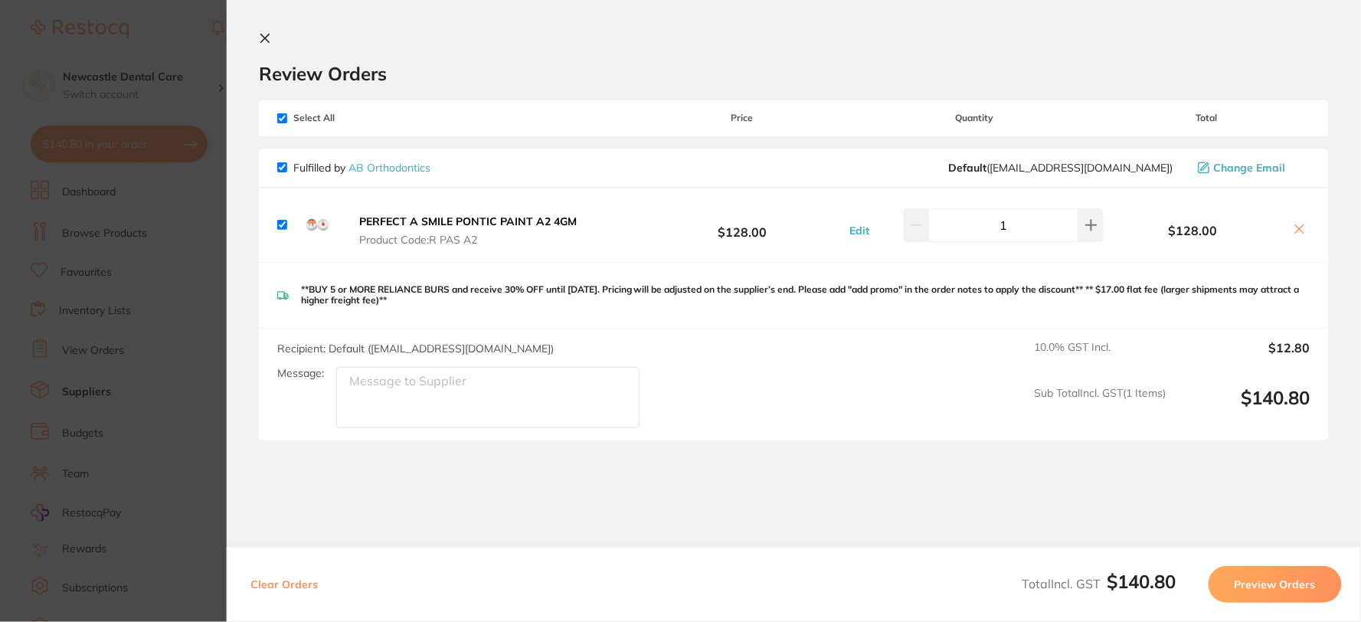
click at [1296, 227] on icon at bounding box center [1299, 229] width 12 height 12
click at [1296, 224] on icon at bounding box center [1299, 229] width 12 height 12
click at [264, 35] on icon at bounding box center [265, 38] width 12 height 12
click at [141, 144] on button "$140.80 in your order" at bounding box center [119, 144] width 177 height 37
click at [1295, 228] on icon at bounding box center [1299, 229] width 12 height 12
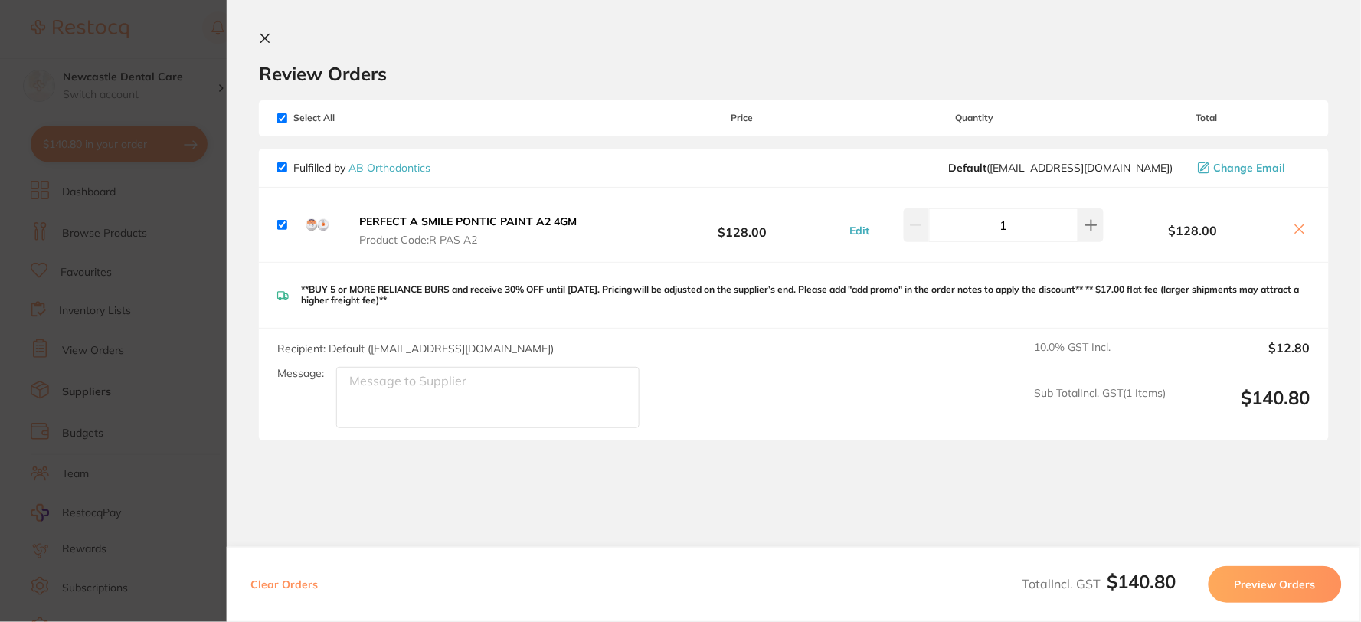
click at [1295, 223] on icon at bounding box center [1299, 229] width 12 height 12
checkbox input "true"
click at [271, 33] on button at bounding box center [268, 39] width 18 height 15
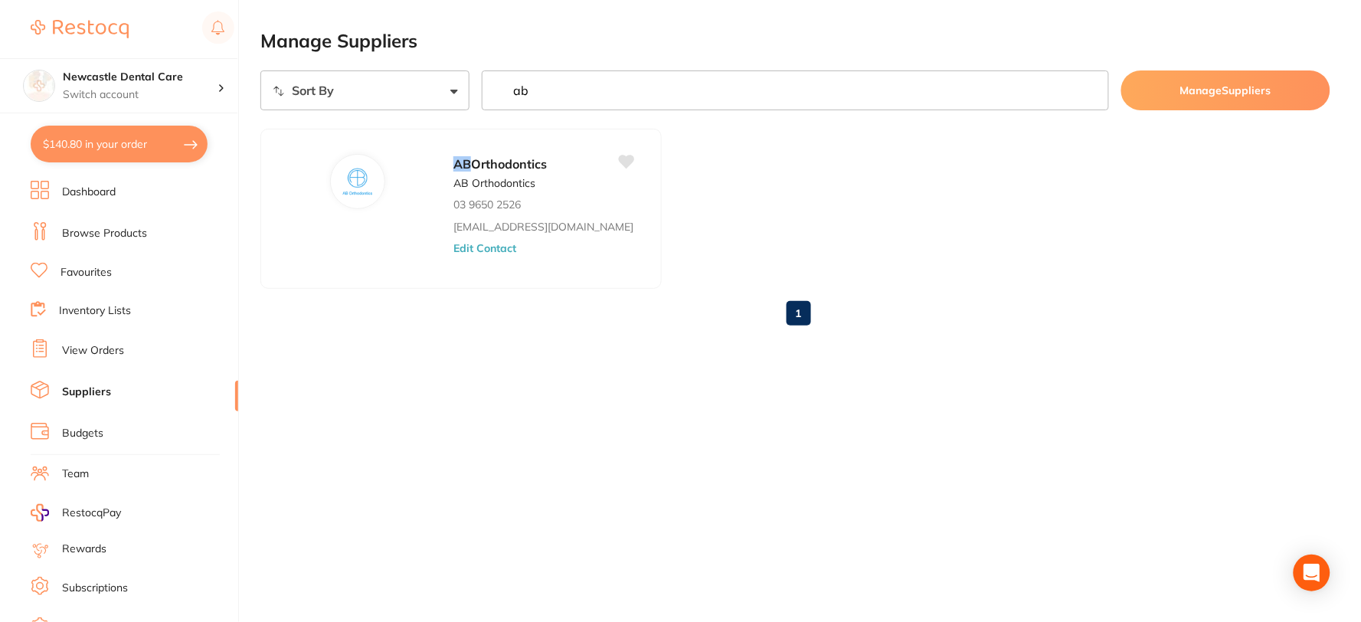
click at [185, 138] on button "$140.80 in your order" at bounding box center [119, 144] width 177 height 37
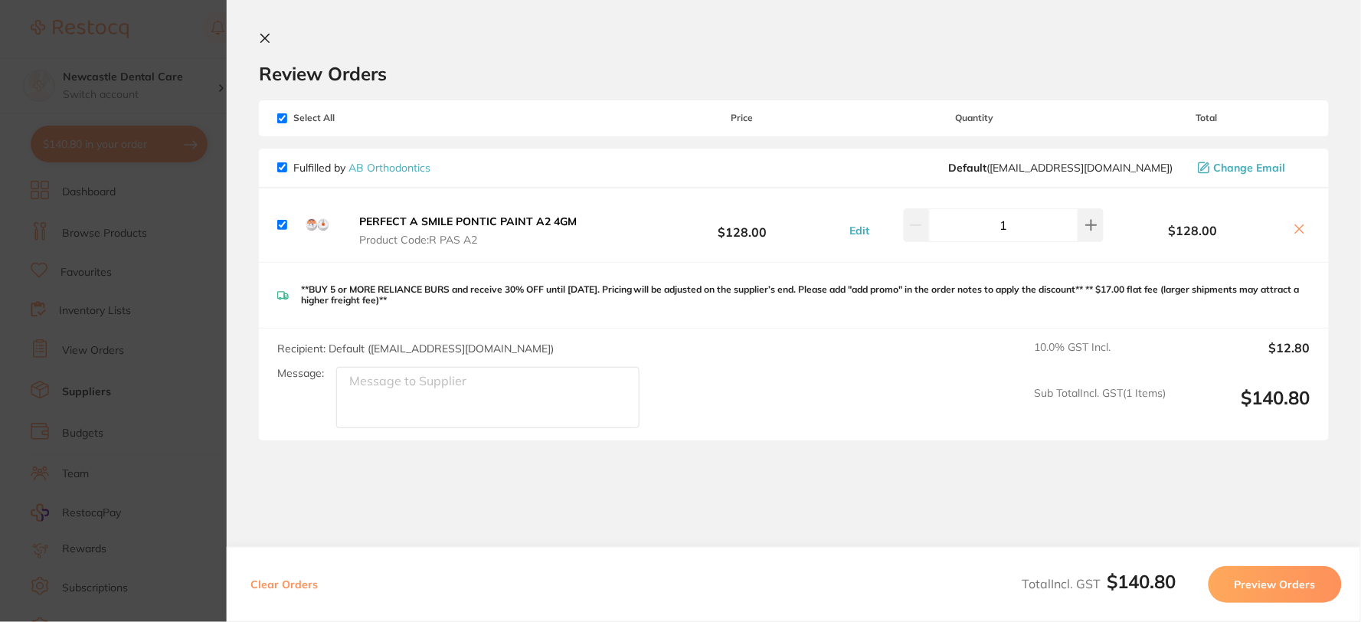
click at [988, 225] on input "1" at bounding box center [1003, 225] width 149 height 34
drag, startPoint x: 1014, startPoint y: 230, endPoint x: 983, endPoint y: 239, distance: 32.0
click at [983, 239] on input "1" at bounding box center [1003, 225] width 149 height 34
type input "0"
type input "1"
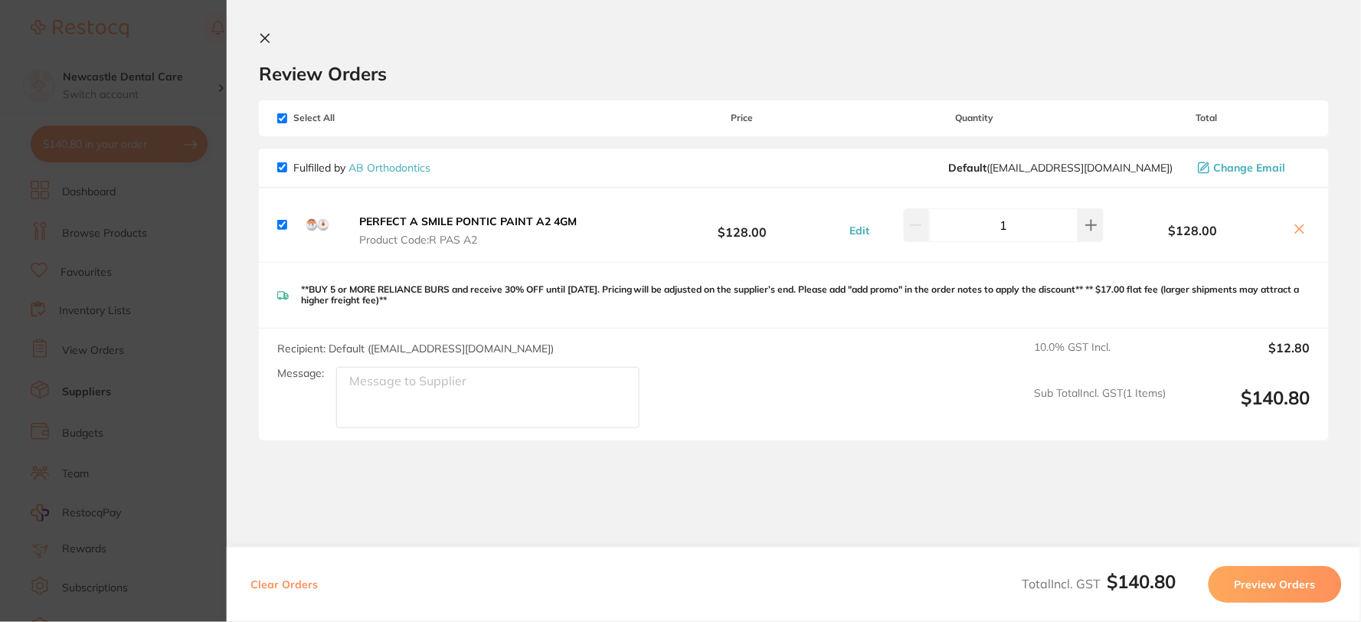
drag, startPoint x: 268, startPoint y: 35, endPoint x: 69, endPoint y: 0, distance: 202.2
click at [268, 35] on icon at bounding box center [265, 38] width 8 height 8
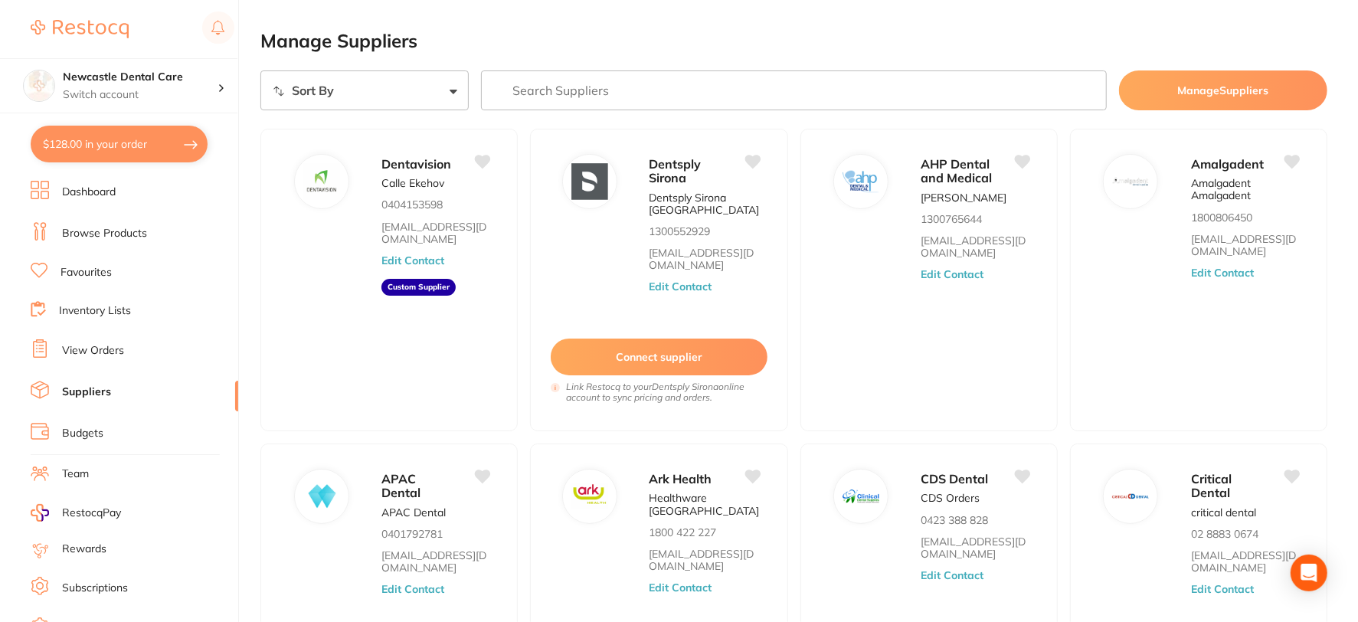
click at [139, 142] on button "$128.00 in your order" at bounding box center [119, 144] width 177 height 37
checkbox input "true"
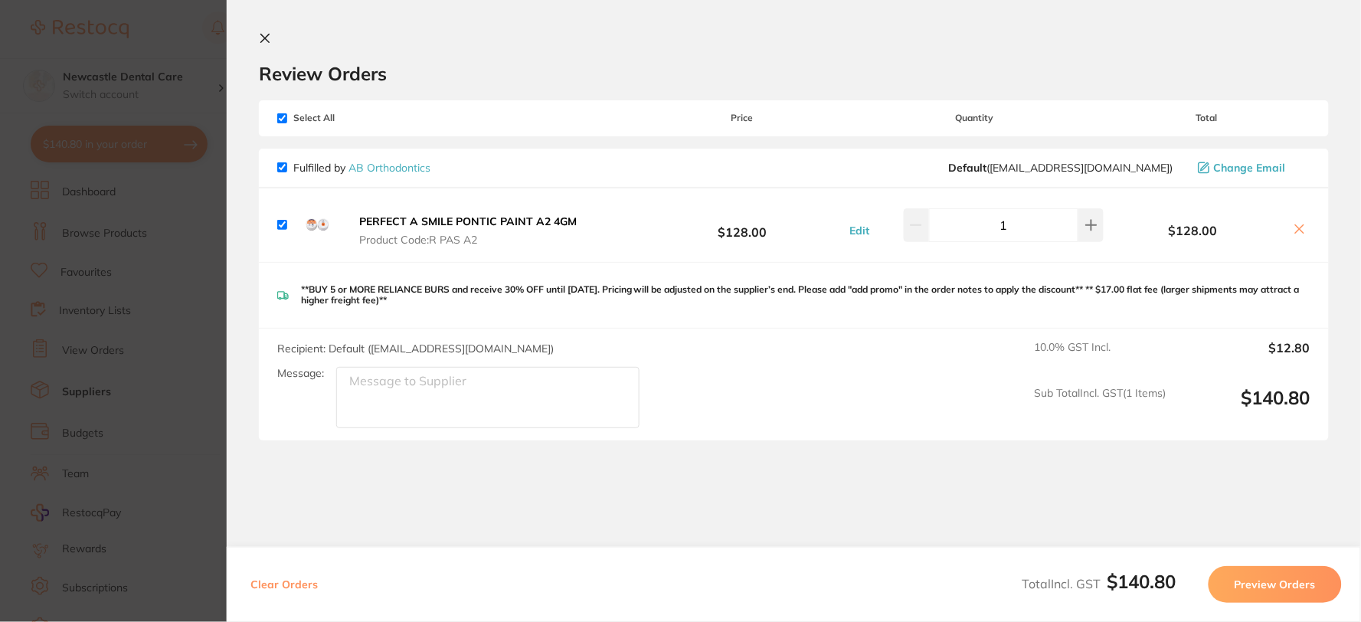
click at [1299, 230] on icon at bounding box center [1299, 229] width 12 height 12
checkbox input "false"
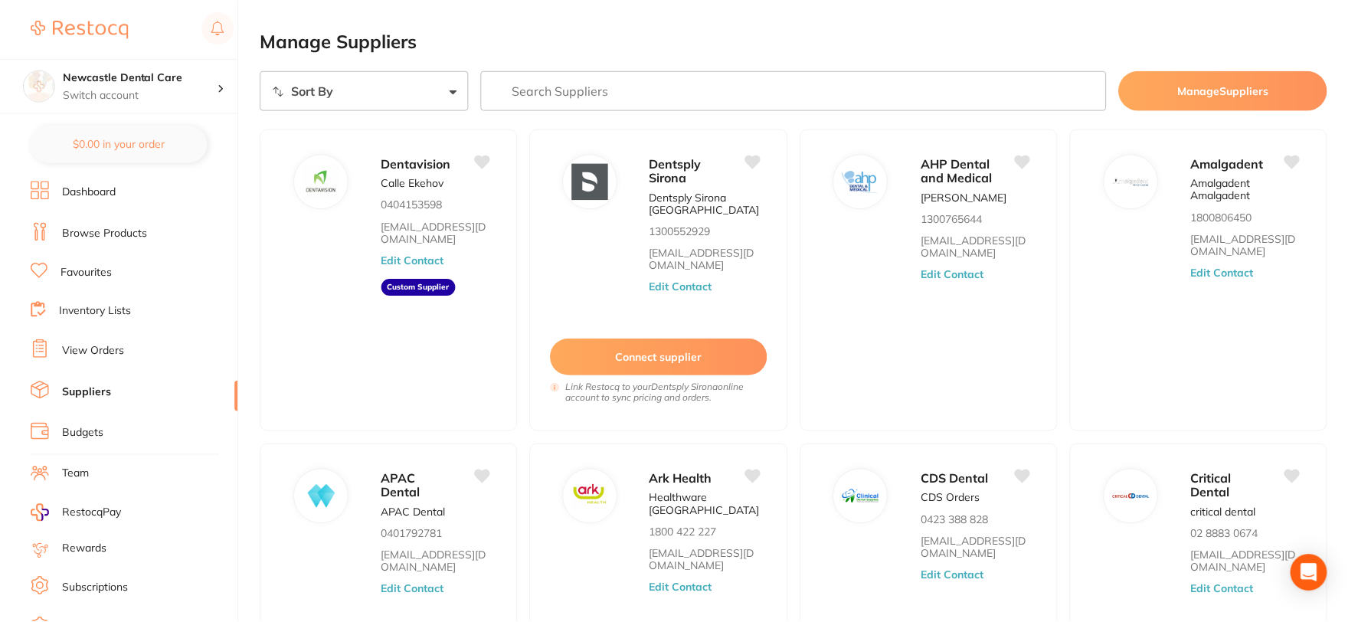
scroll to position [85, 0]
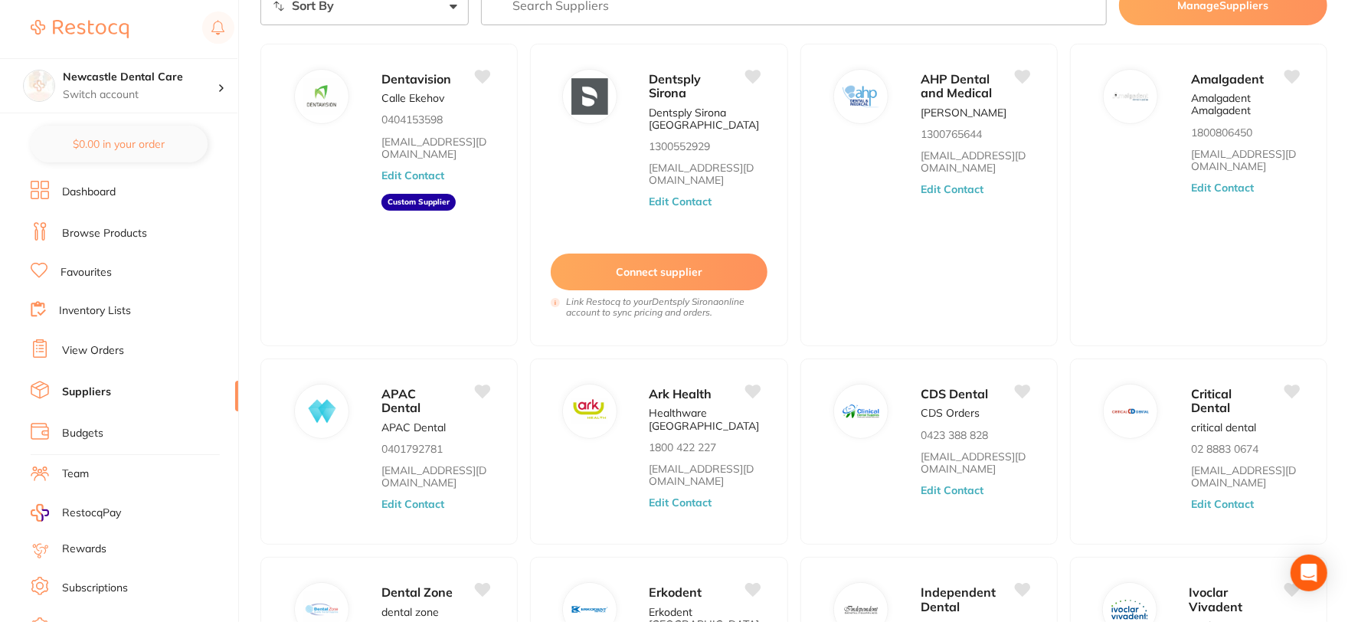
click at [103, 187] on link "Dashboard" at bounding box center [89, 192] width 54 height 15
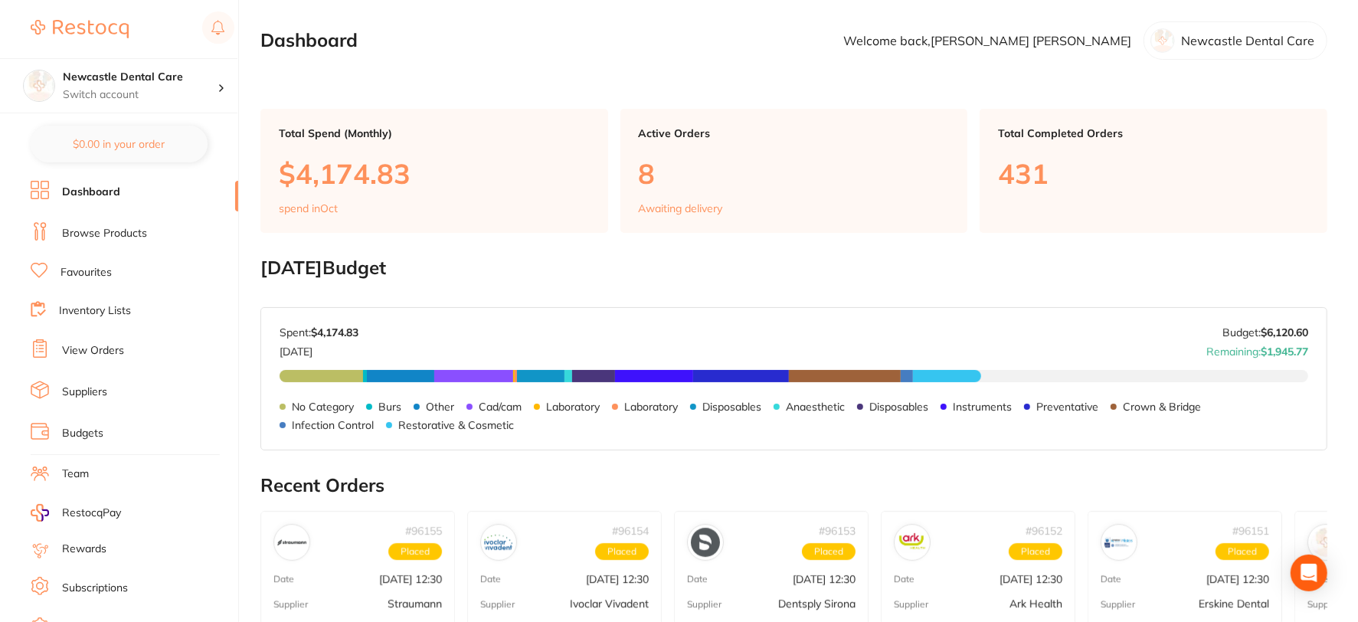
click at [113, 185] on link "Dashboard" at bounding box center [91, 192] width 58 height 15
click at [97, 347] on link "View Orders" at bounding box center [93, 350] width 62 height 15
